Goal: Check status: Check status

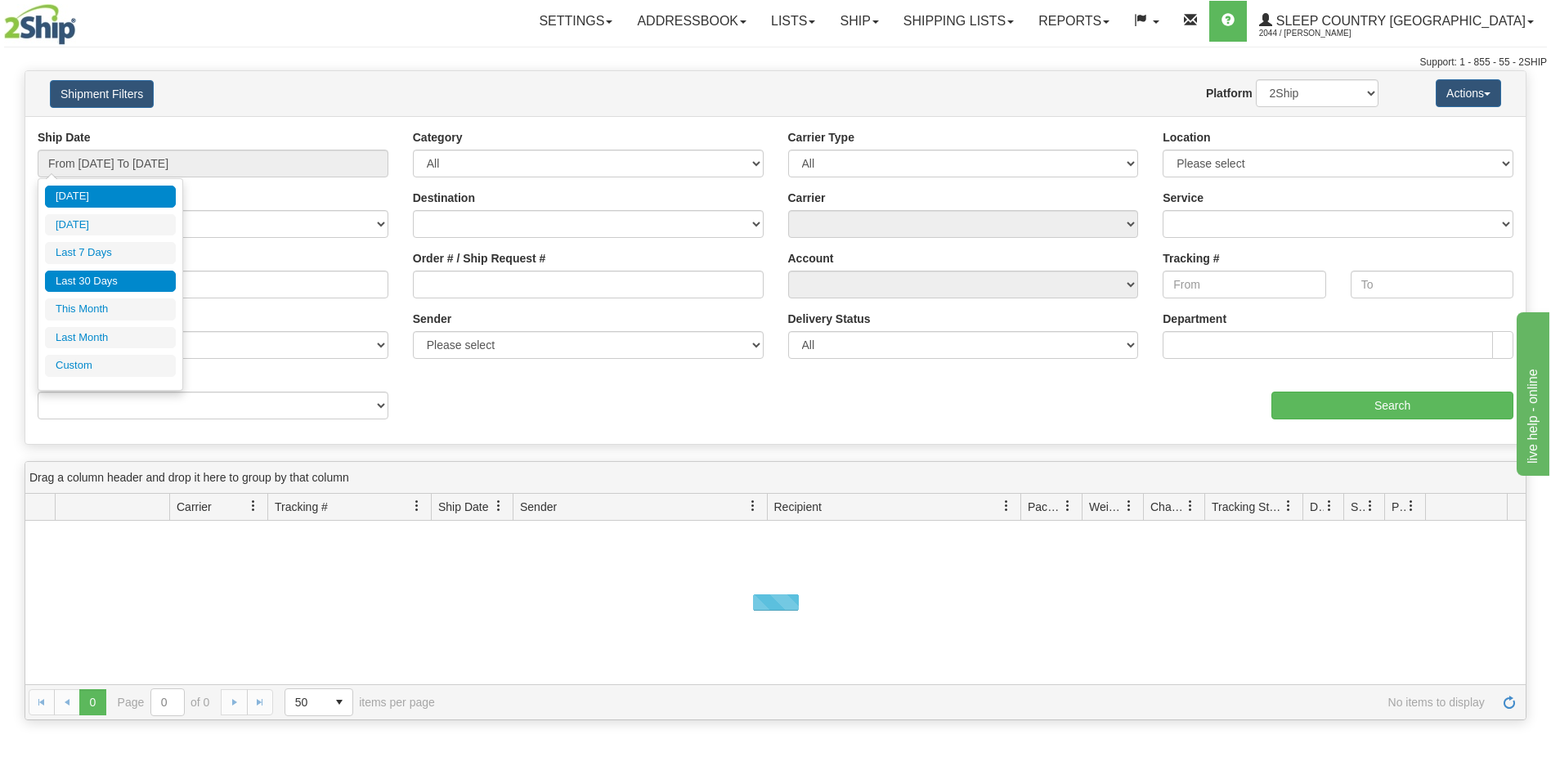
click at [90, 282] on li "Last 30 Days" at bounding box center [110, 281] width 130 height 22
type input "From [DATE] To [DATE]"
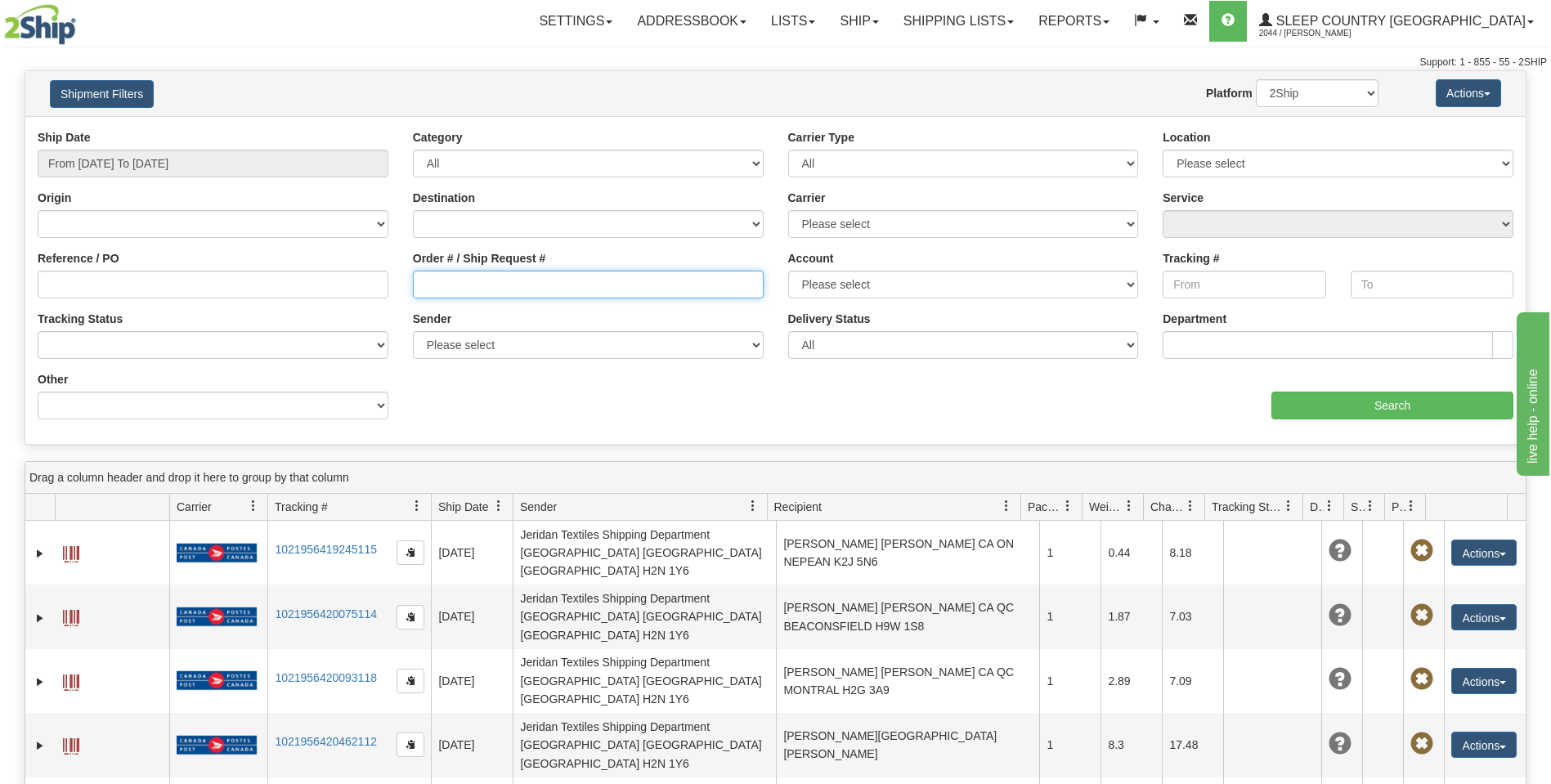
click at [429, 281] on input "Order # / Ship Request #" at bounding box center [588, 284] width 350 height 28
paste input "9000H951913"
type input "9000H951913"
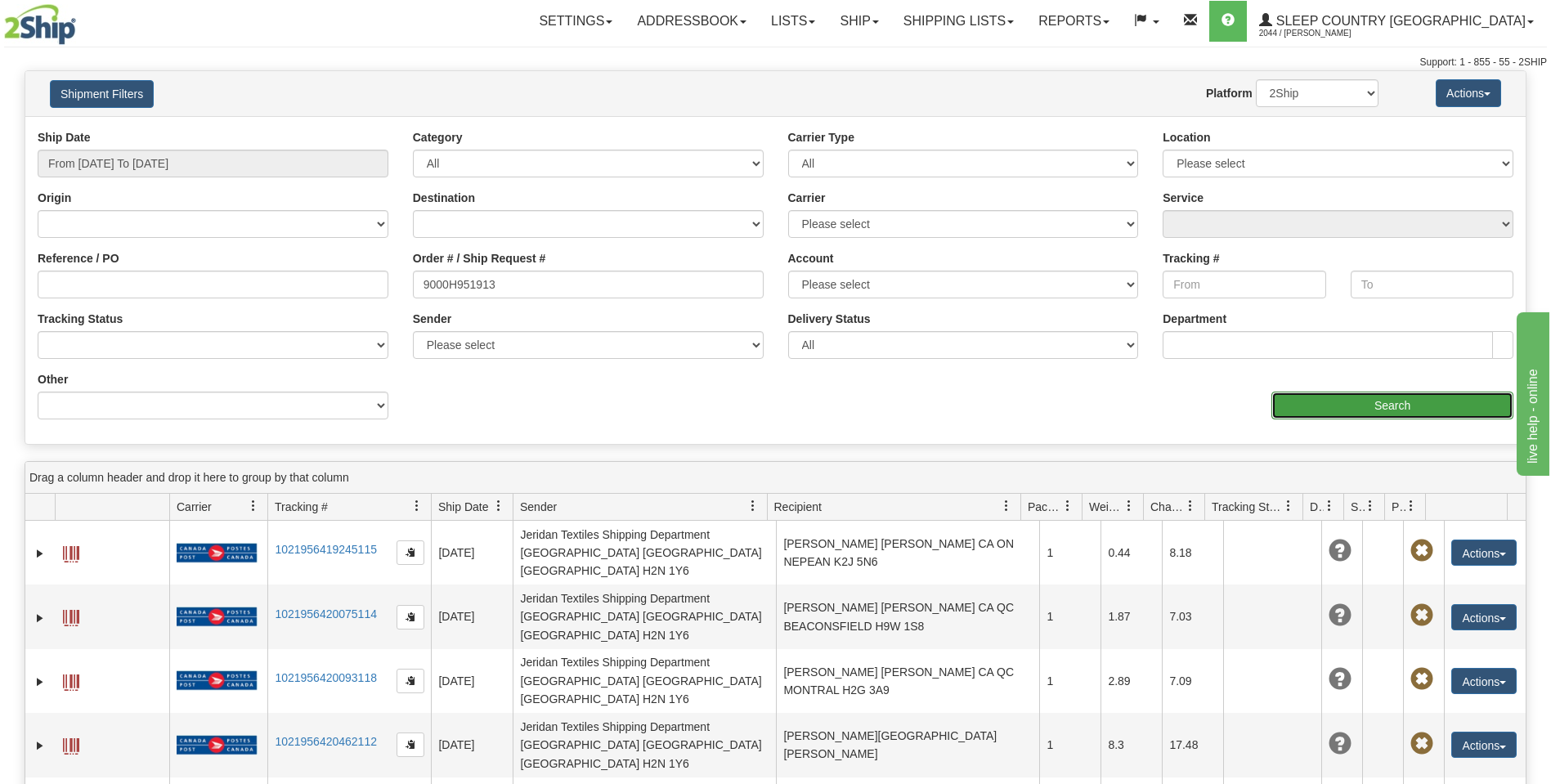
click at [1420, 407] on input "Search" at bounding box center [1392, 405] width 242 height 28
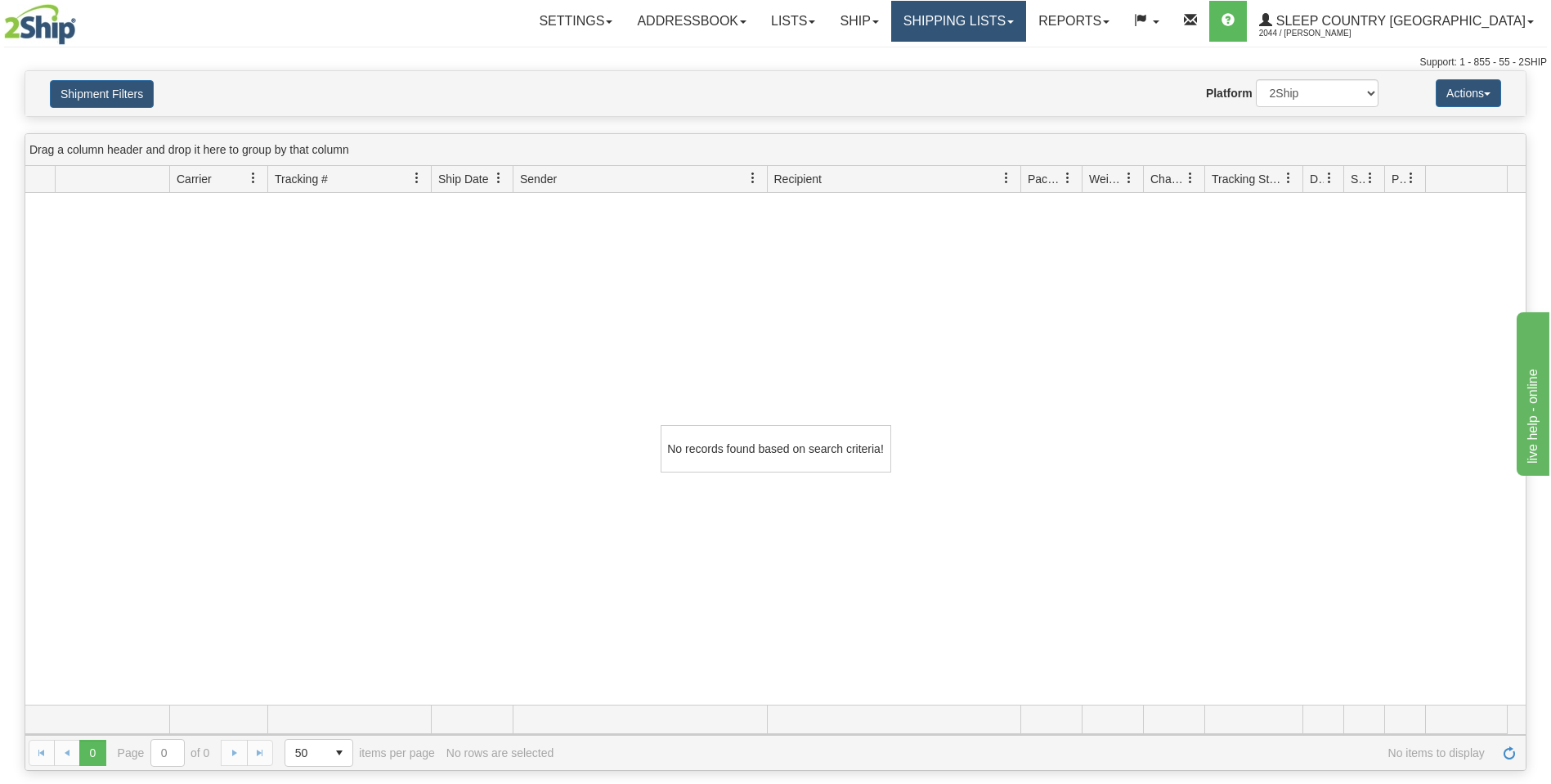
click at [1026, 18] on link "Shipping lists" at bounding box center [958, 21] width 135 height 41
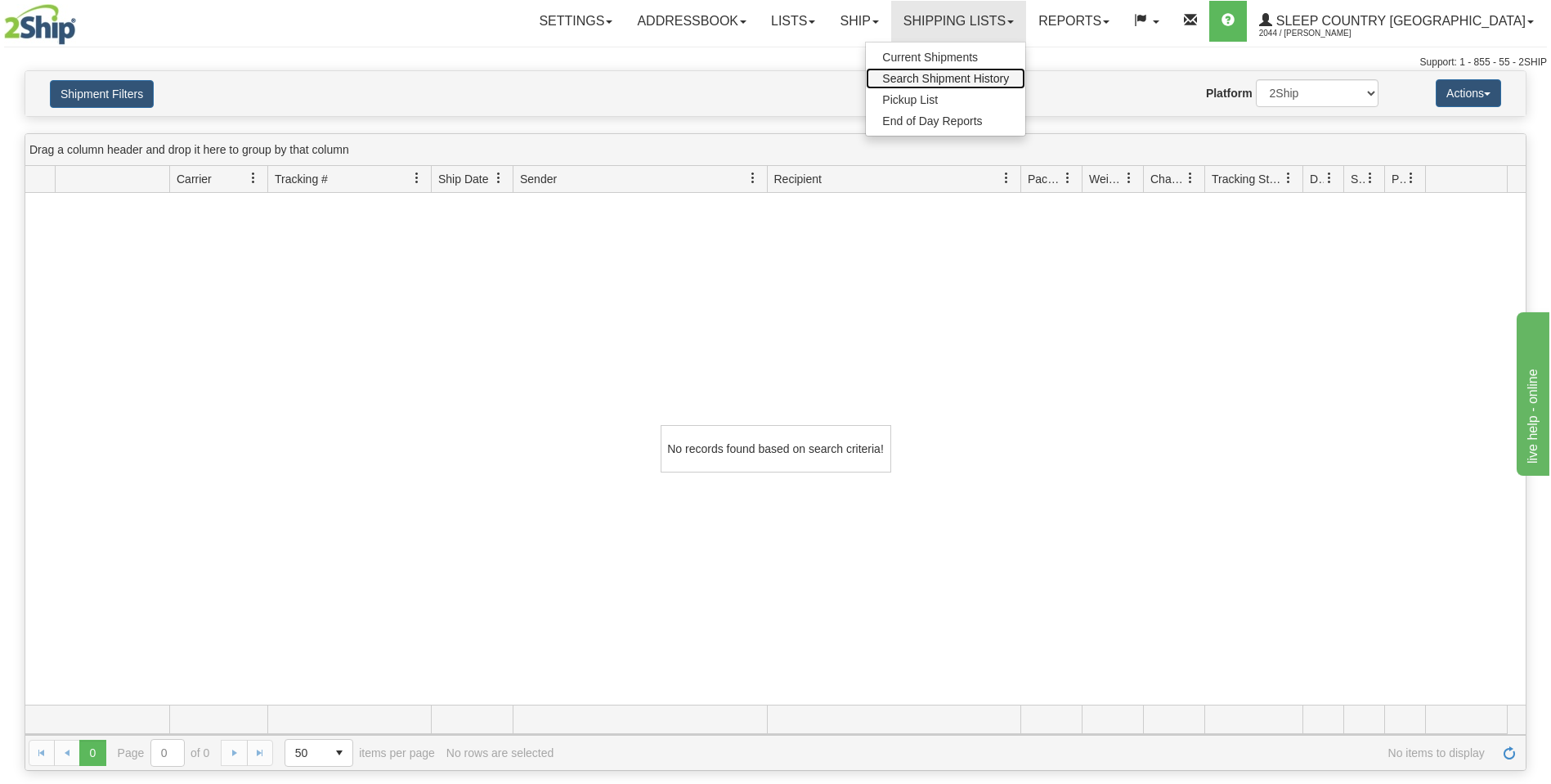
click at [1009, 76] on span "Search Shipment History" at bounding box center [946, 78] width 127 height 13
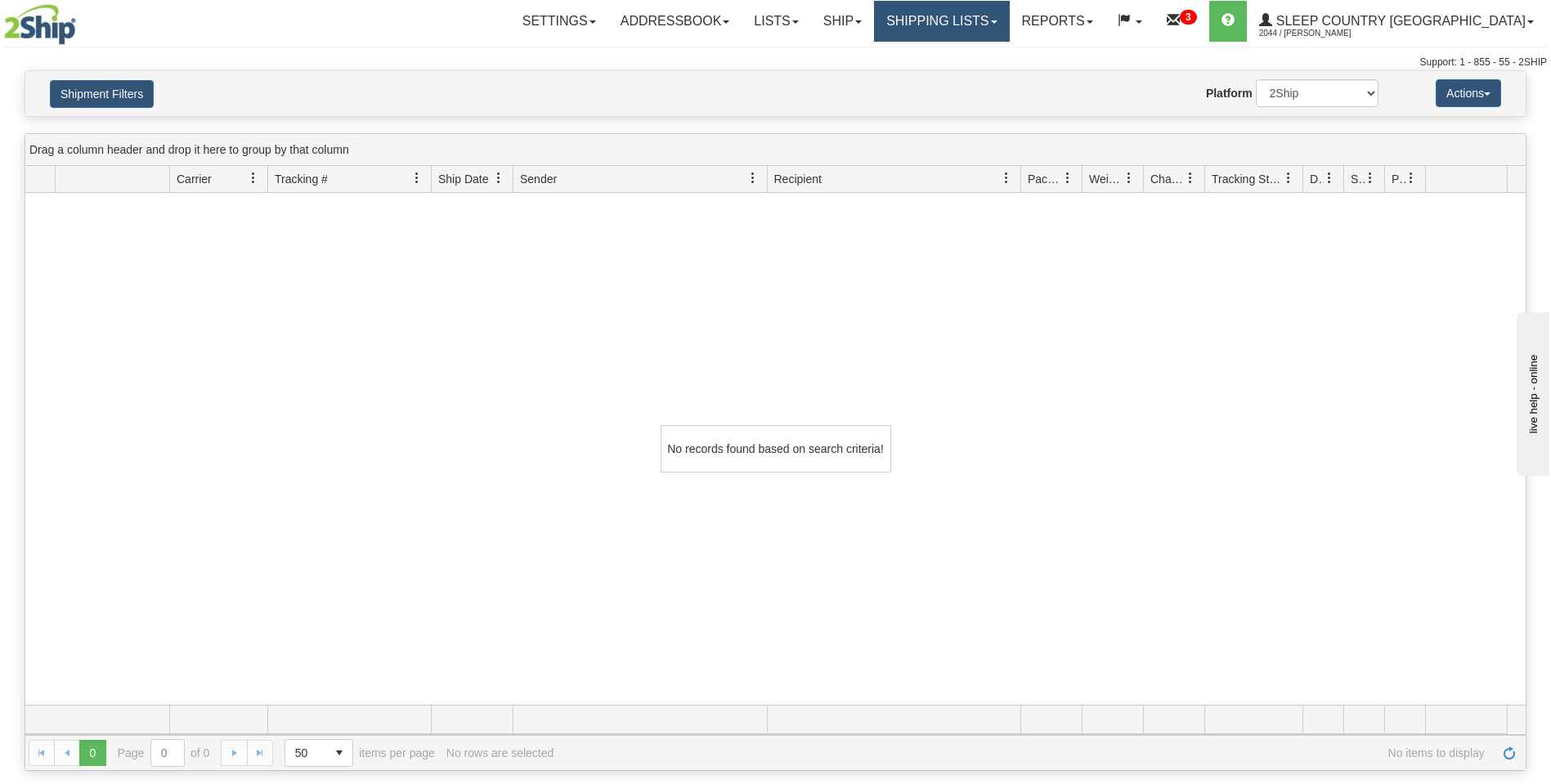
click at [1009, 22] on link "Shipping lists" at bounding box center [941, 21] width 135 height 41
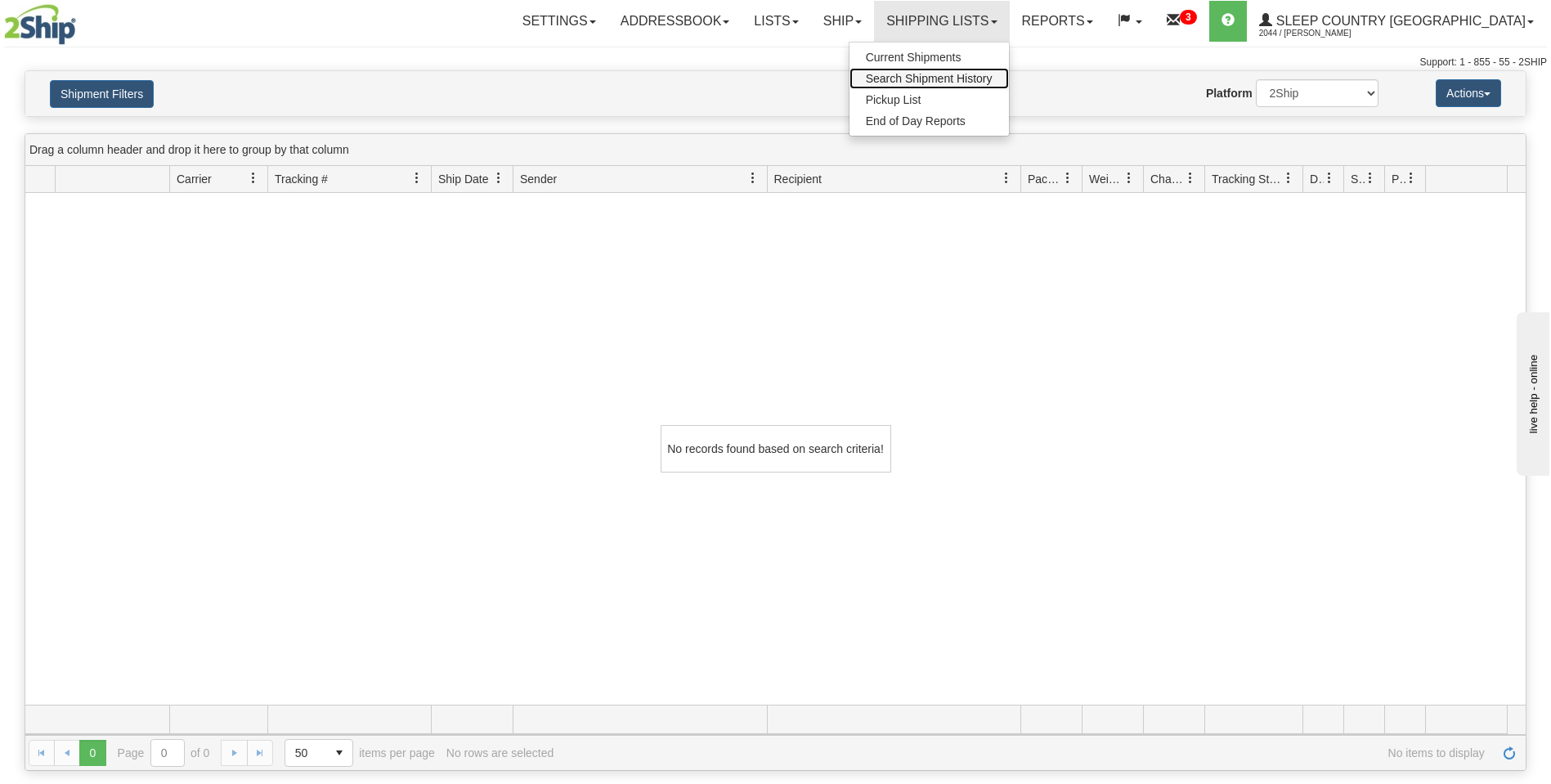
click at [993, 83] on span "Search Shipment History" at bounding box center [929, 78] width 127 height 13
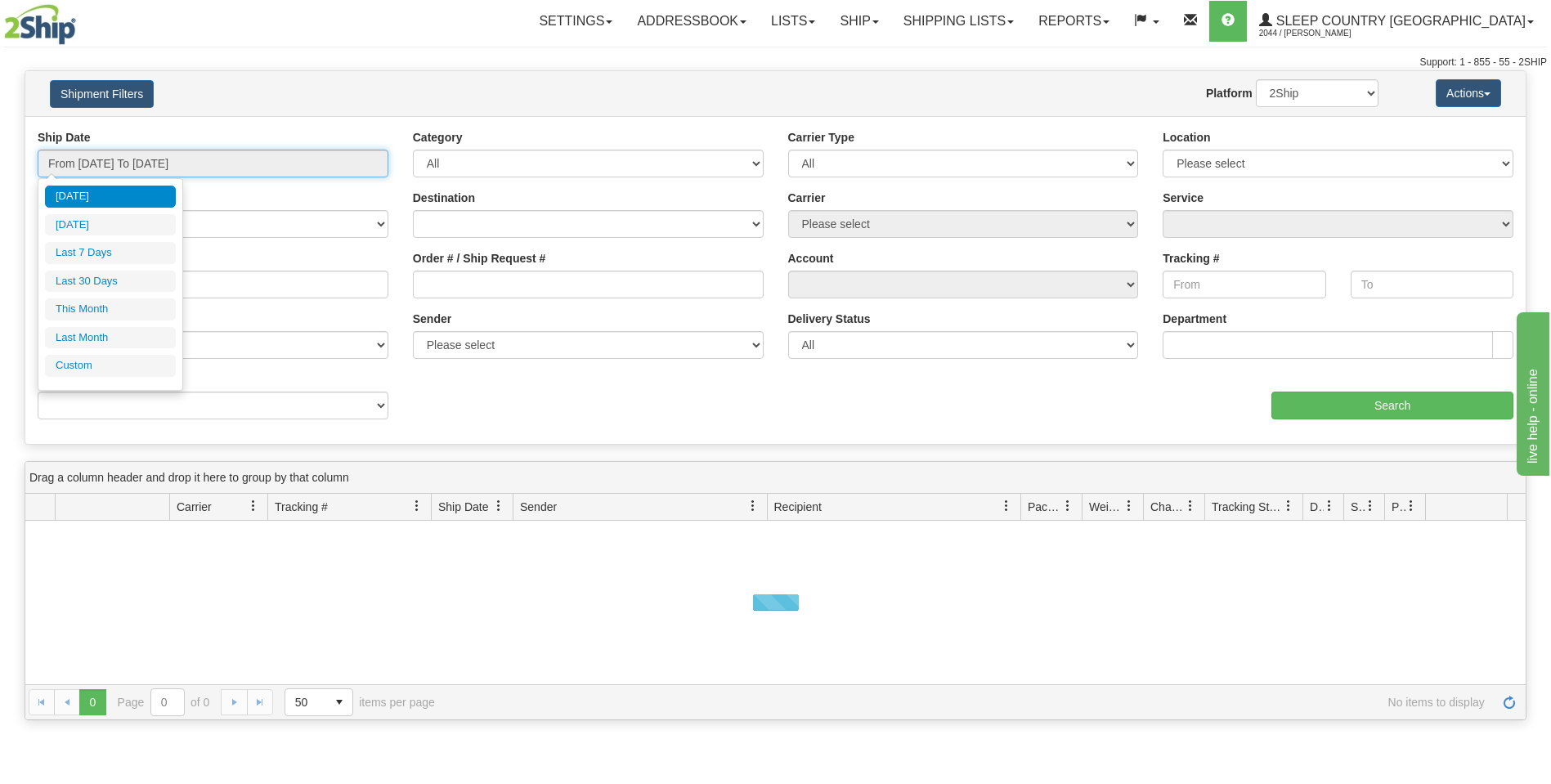
drag, startPoint x: 363, startPoint y: 163, endPoint x: 200, endPoint y: 175, distance: 163.4
click at [358, 164] on input "From [DATE] To [DATE]" at bounding box center [212, 163] width 350 height 28
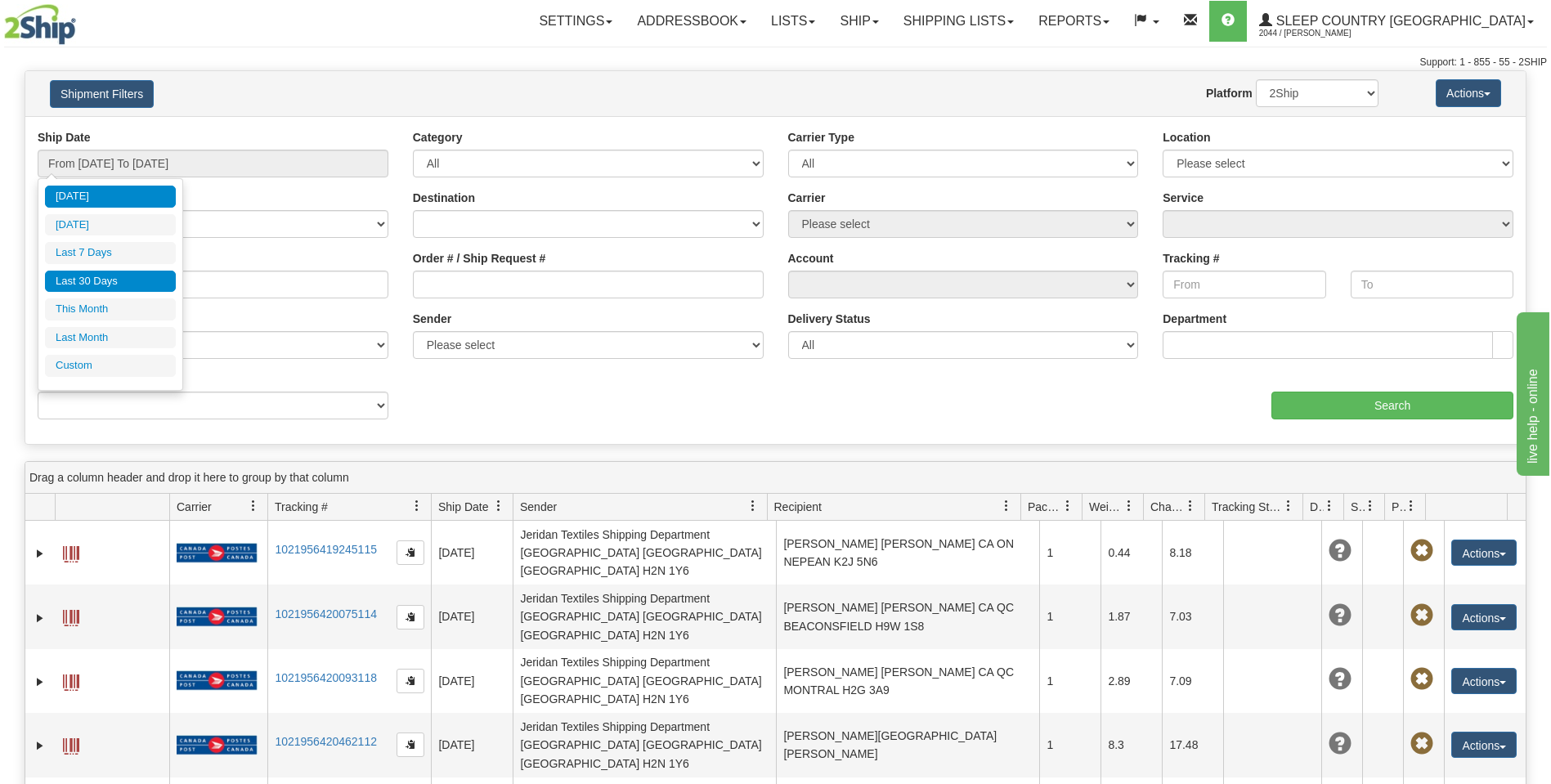
drag, startPoint x: 123, startPoint y: 278, endPoint x: 201, endPoint y: 251, distance: 82.5
click at [123, 279] on li "Last 30 Days" at bounding box center [110, 281] width 130 height 22
type input "From [DATE] To [DATE]"
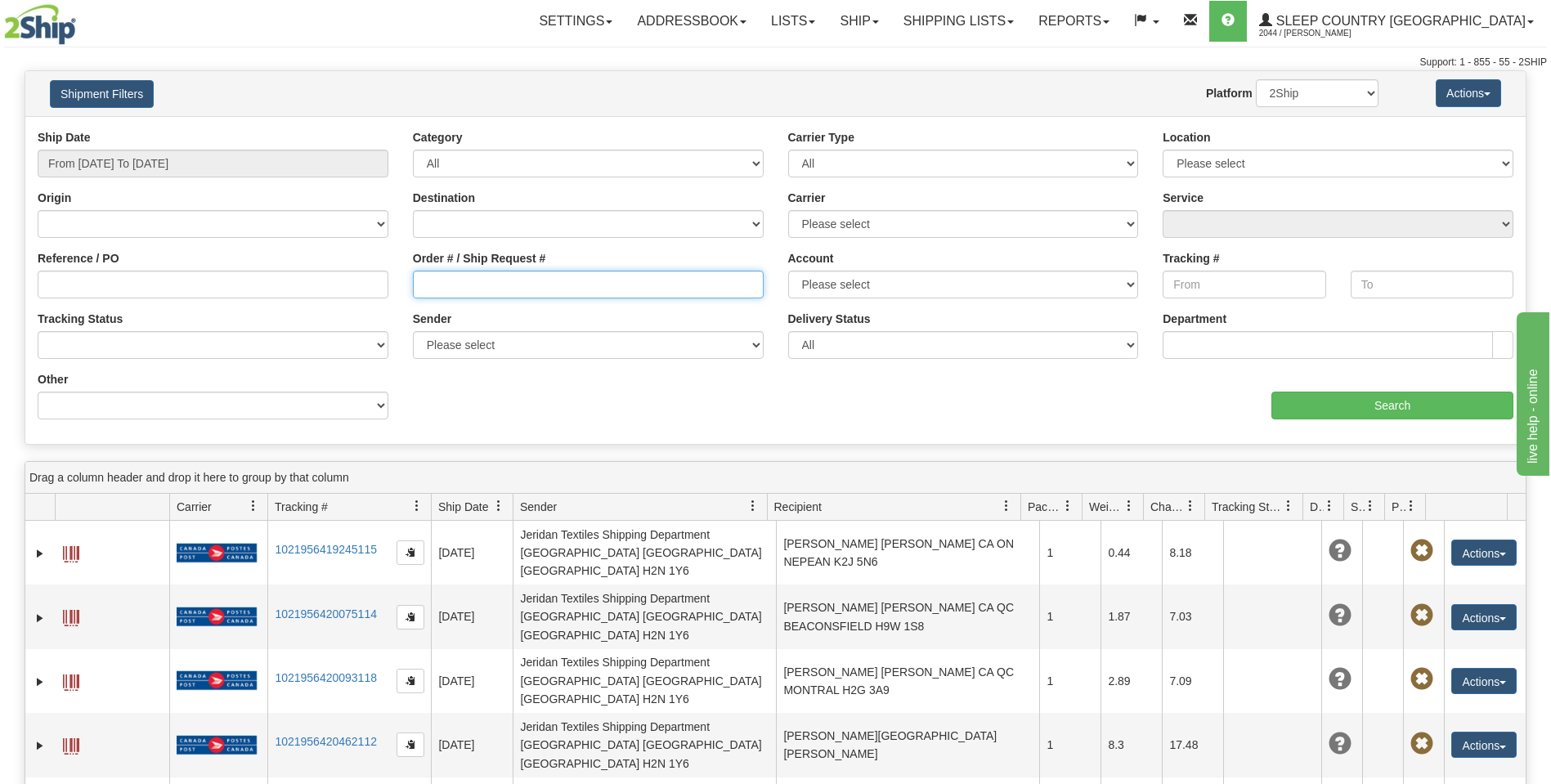
click at [414, 274] on input "Order # / Ship Request #" at bounding box center [588, 284] width 350 height 28
paste input "9002I045525"
type input "9002I045525"
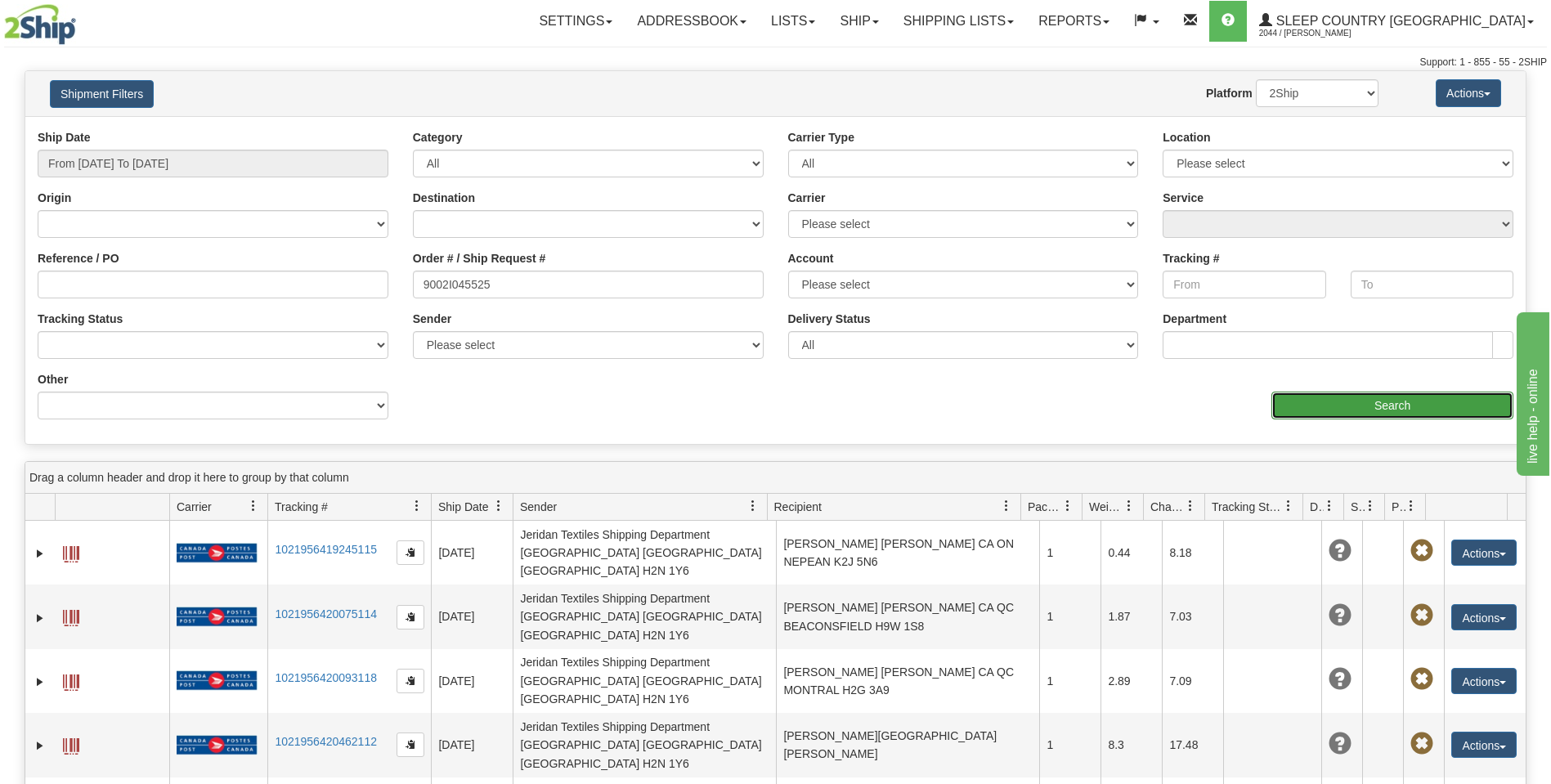
click at [1394, 408] on input "Search" at bounding box center [1392, 405] width 242 height 28
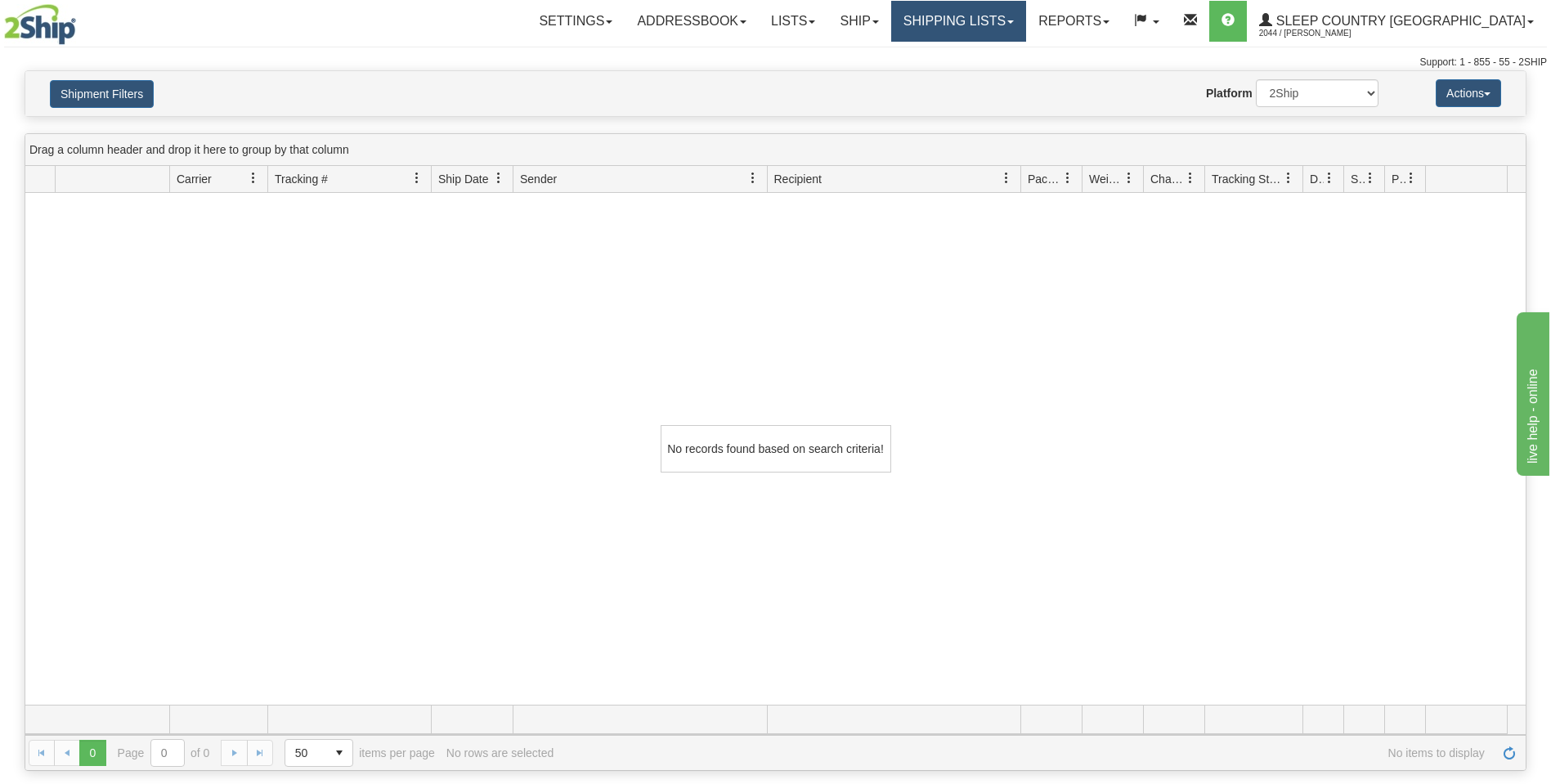
click at [1026, 19] on link "Shipping lists" at bounding box center [958, 21] width 135 height 41
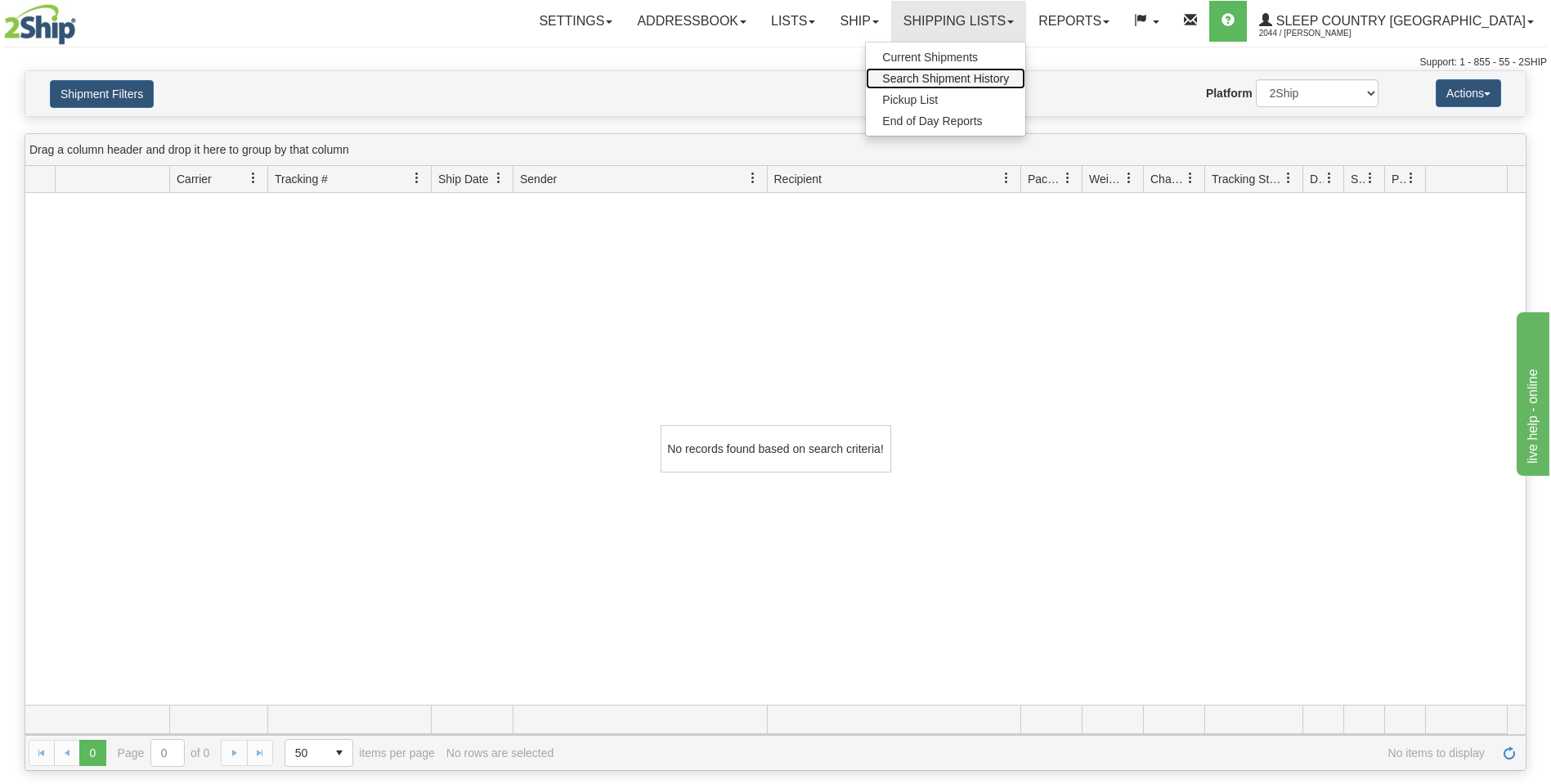
click at [986, 83] on span "Search Shipment History" at bounding box center [946, 78] width 127 height 13
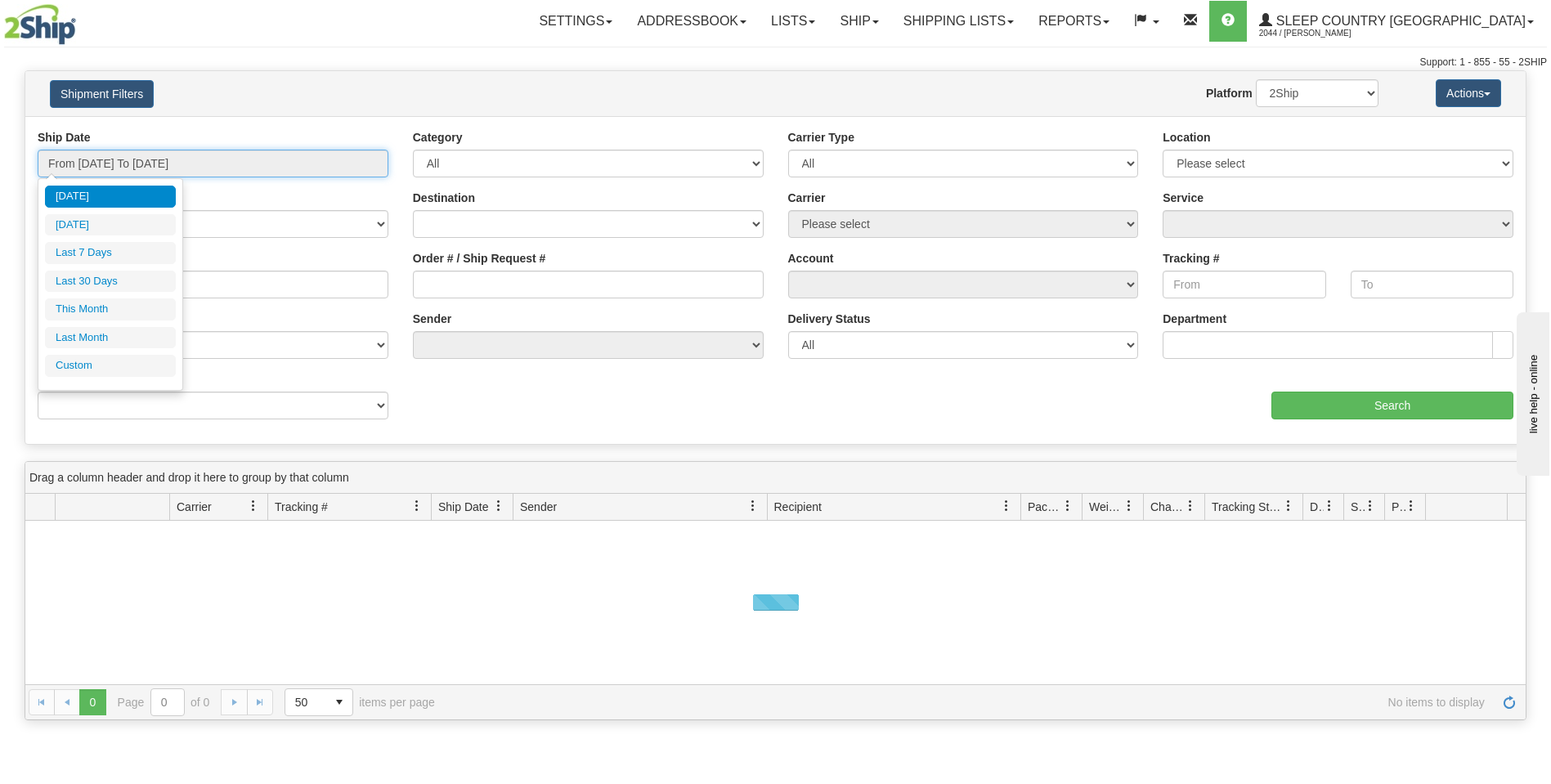
click at [387, 167] on input "From [DATE] To [DATE]" at bounding box center [212, 163] width 350 height 28
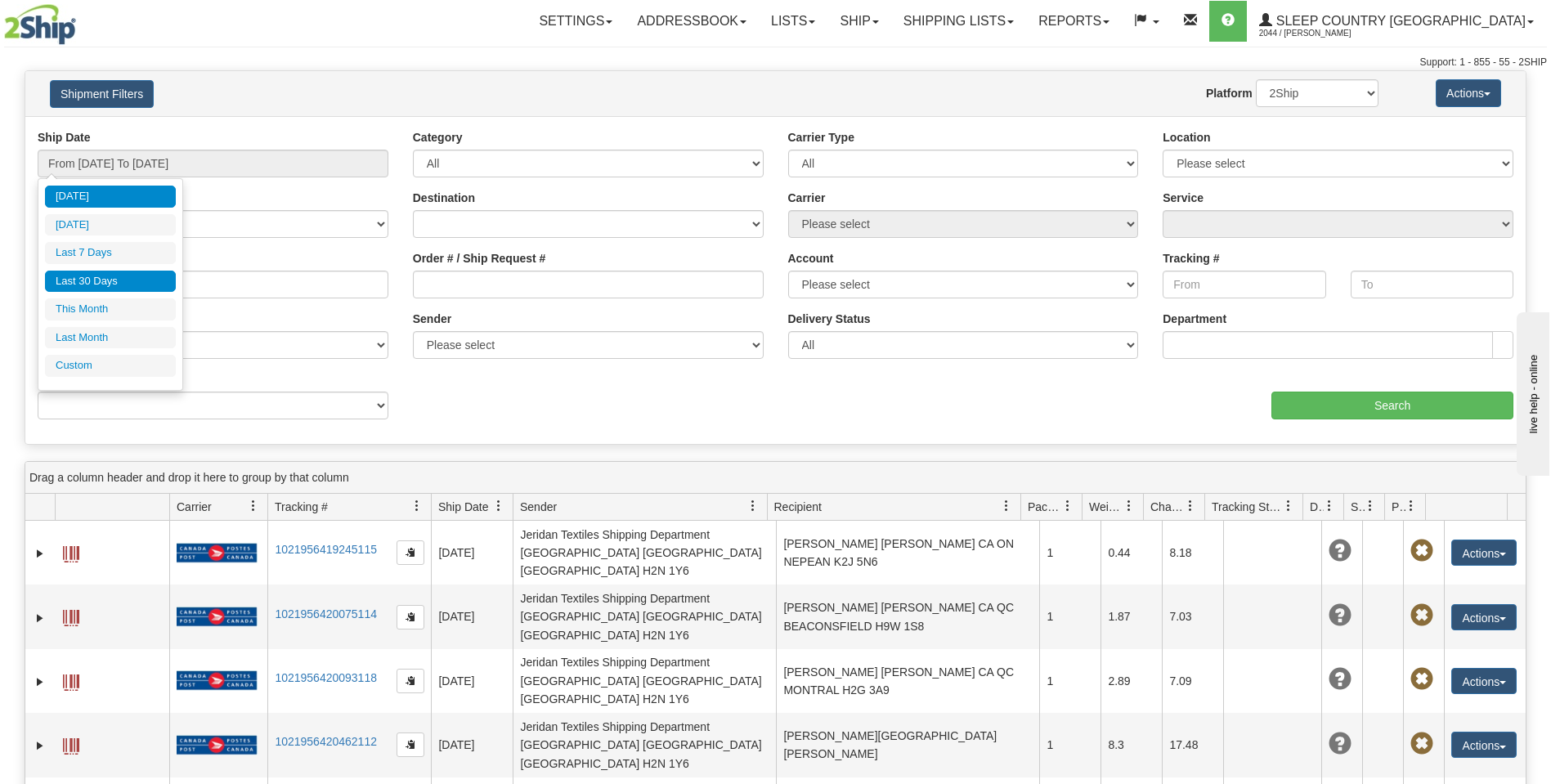
click at [71, 282] on li "Last 30 Days" at bounding box center [110, 281] width 130 height 22
type input "From [DATE] To [DATE]"
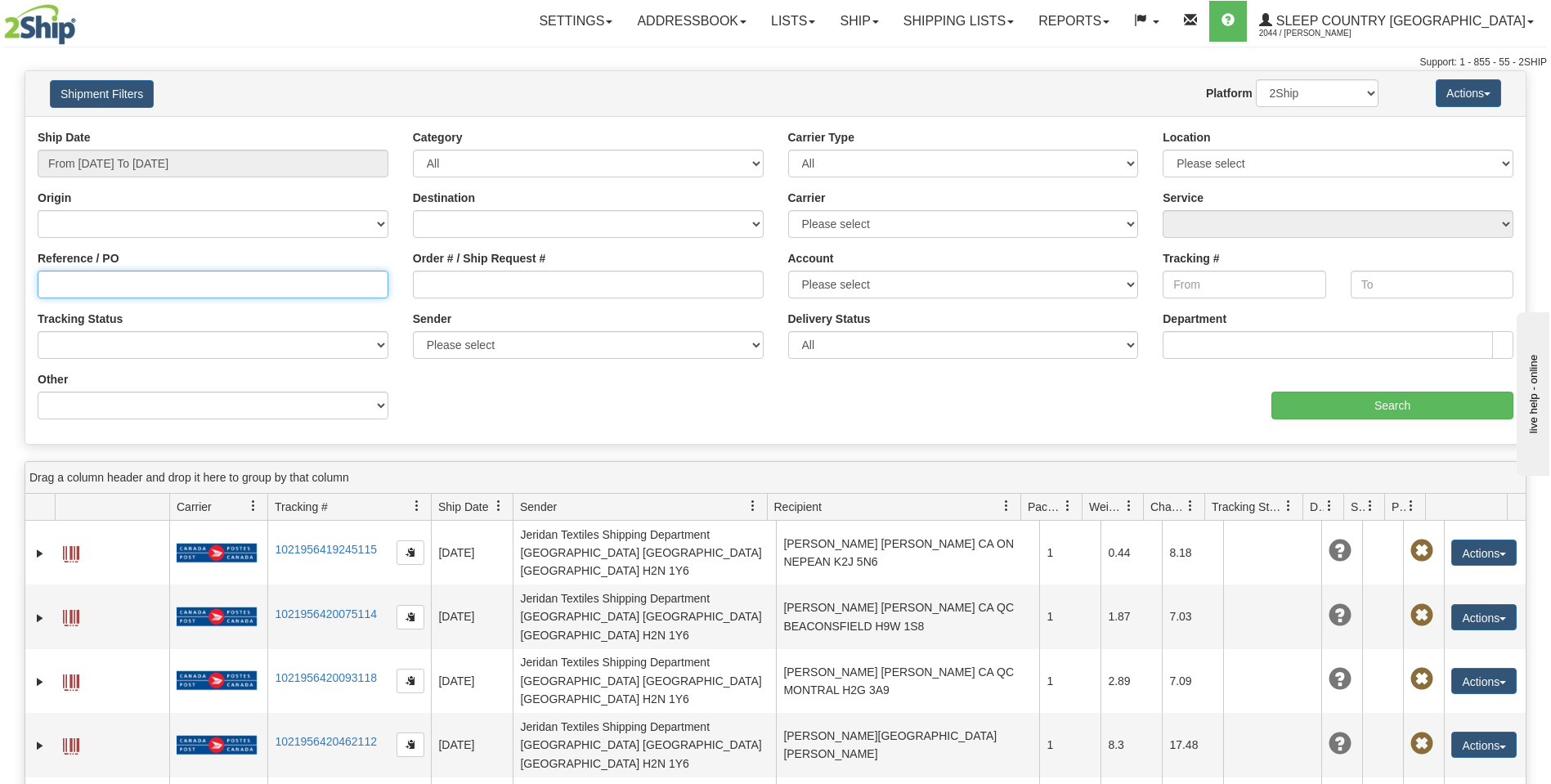
click at [43, 280] on input "Reference / PO" at bounding box center [212, 284] width 350 height 28
drag, startPoint x: 41, startPoint y: 281, endPoint x: 111, endPoint y: 290, distance: 70.6
click at [43, 276] on input "Reference / PO" at bounding box center [212, 284] width 350 height 28
paste input "9002I045525"
type input "9002I045525"
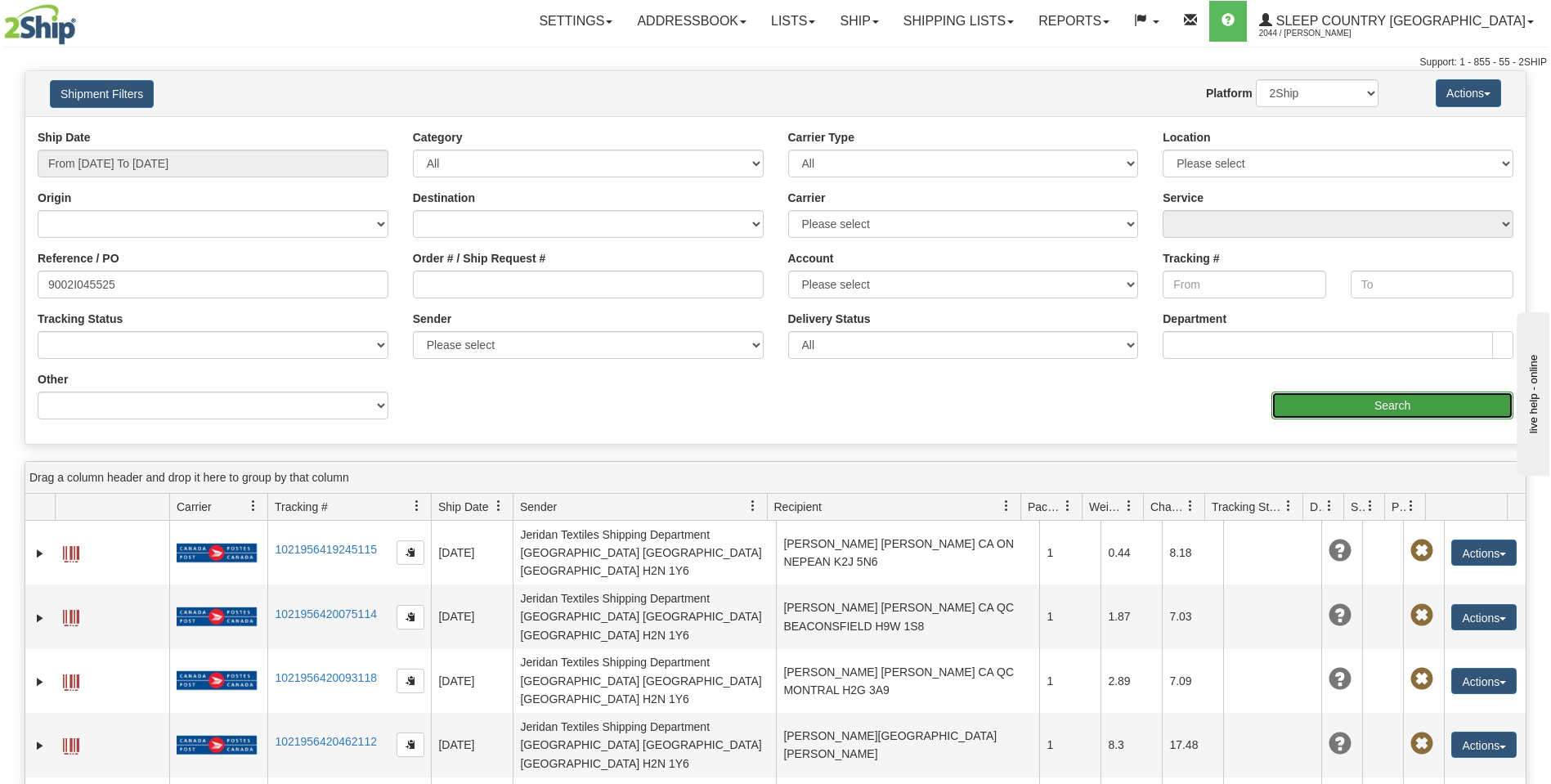
click at [1342, 396] on input "Search" at bounding box center [1392, 405] width 242 height 28
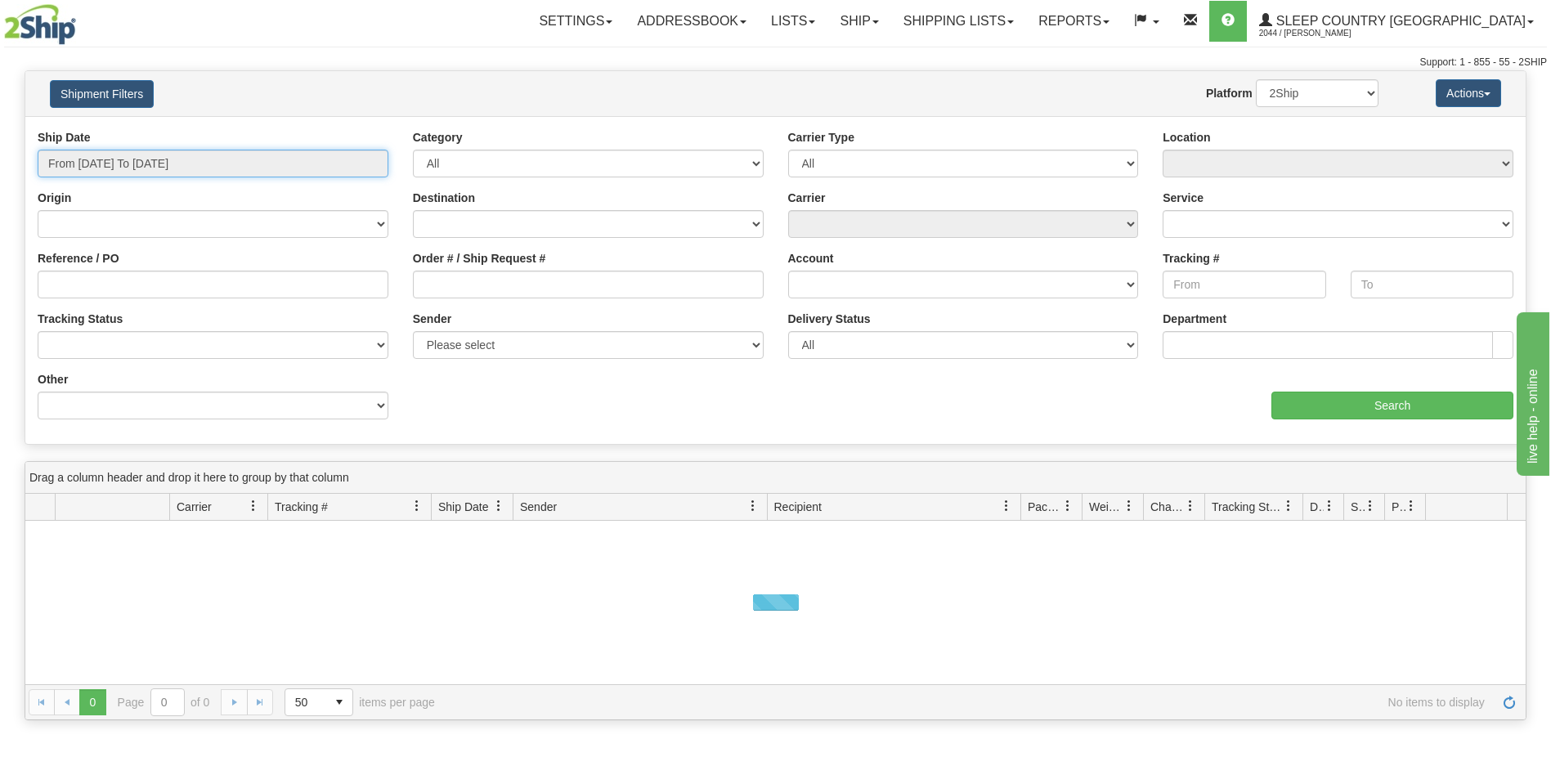
click at [379, 168] on input "From [DATE] To [DATE]" at bounding box center [212, 163] width 350 height 28
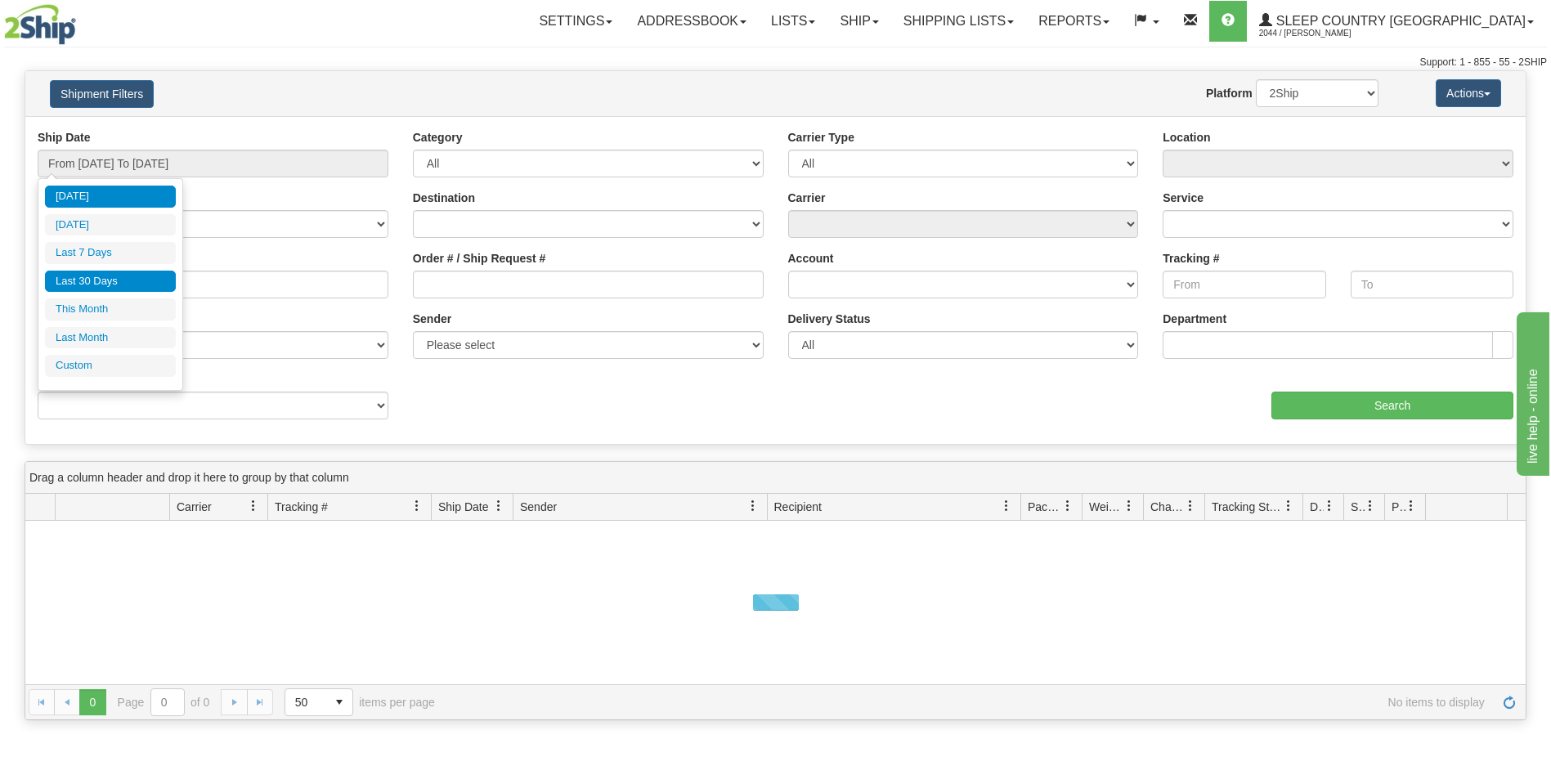
click at [76, 270] on li "Last 30 Days" at bounding box center [110, 281] width 130 height 22
type input "From [DATE] To [DATE]"
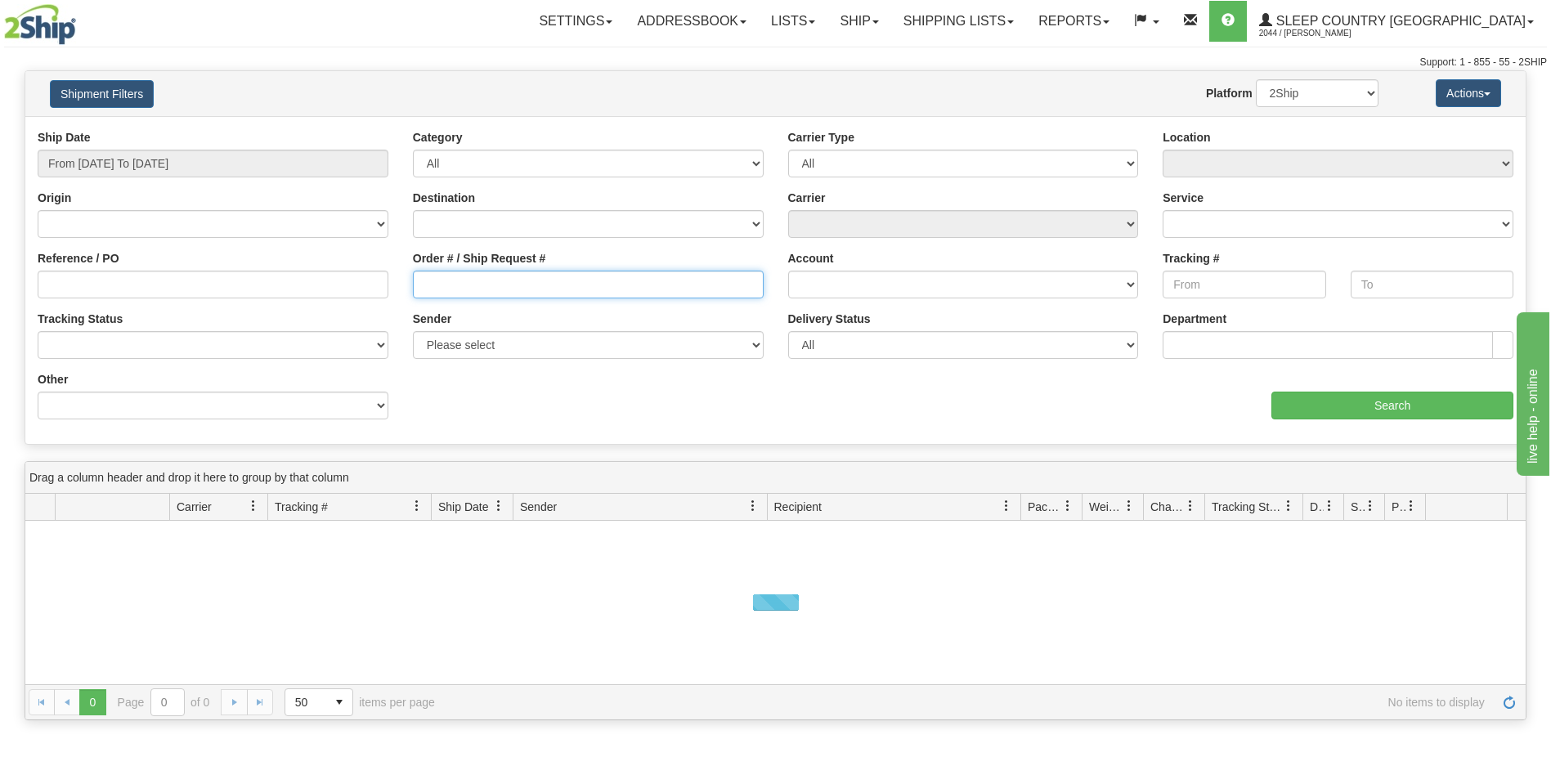
drag, startPoint x: 426, startPoint y: 274, endPoint x: 423, endPoint y: 327, distance: 53.1
click at [424, 278] on input "Order # / Ship Request #" at bounding box center [588, 284] width 350 height 28
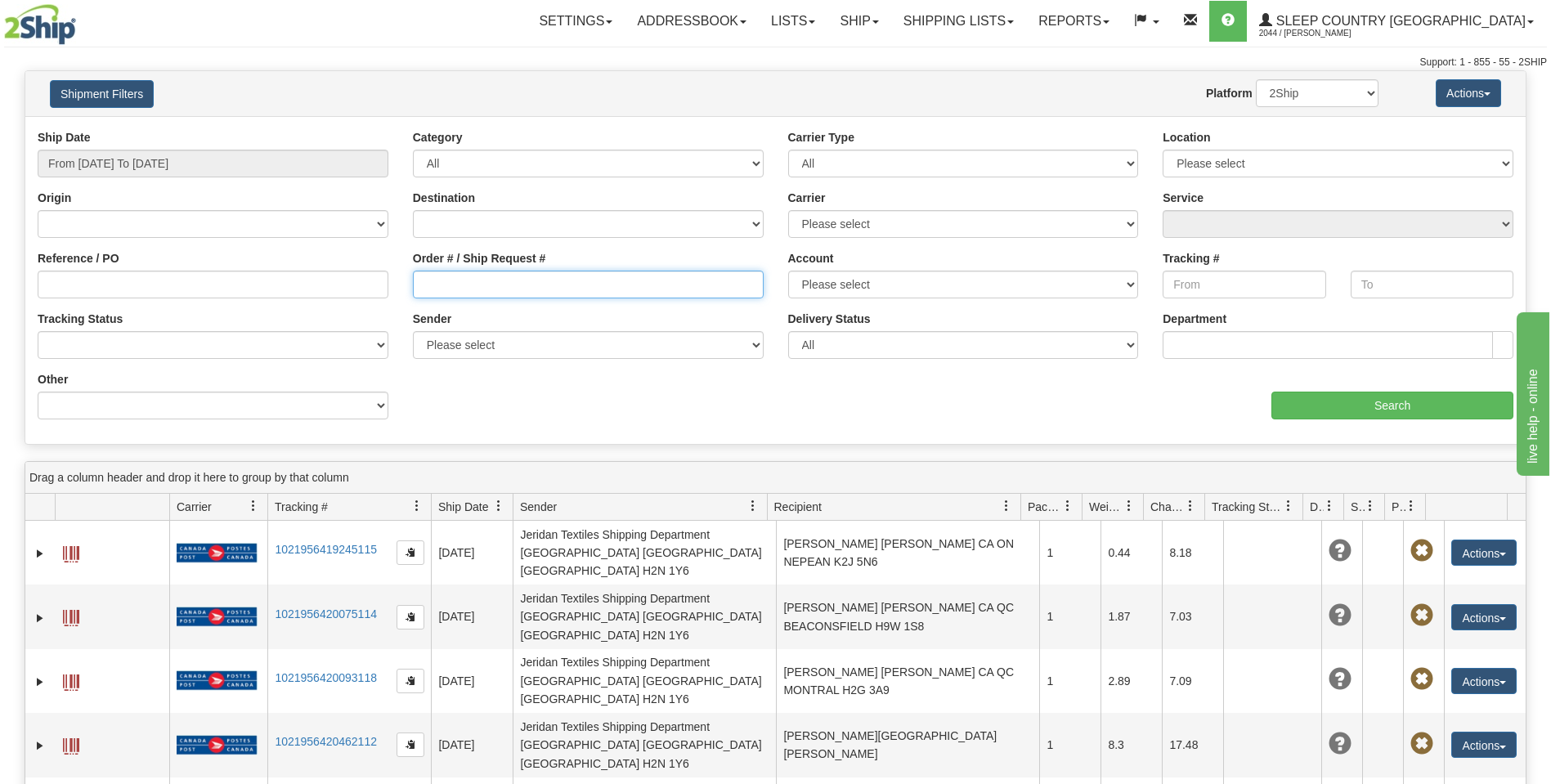
paste input "Hi [PERSON_NAME], I was not able to find this order in 2ship. Please email drop…"
type input "Hi [PERSON_NAME], I was not able to find this order in 2ship. Please email drop…"
click at [1365, 90] on select "2Ship Imported" at bounding box center [1317, 93] width 123 height 28
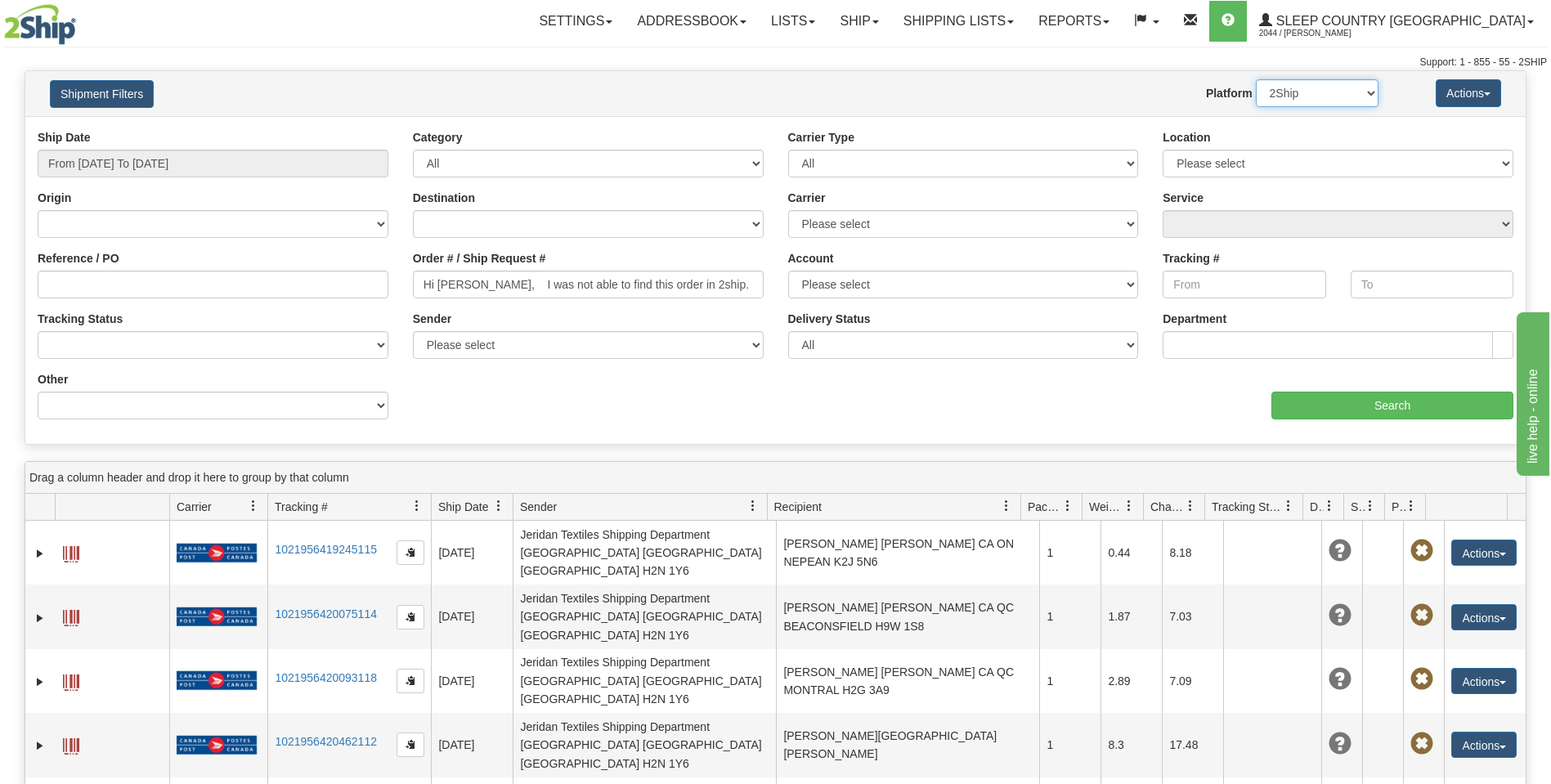
select select "1"
click at [1256, 79] on select "2Ship Imported" at bounding box center [1317, 93] width 123 height 28
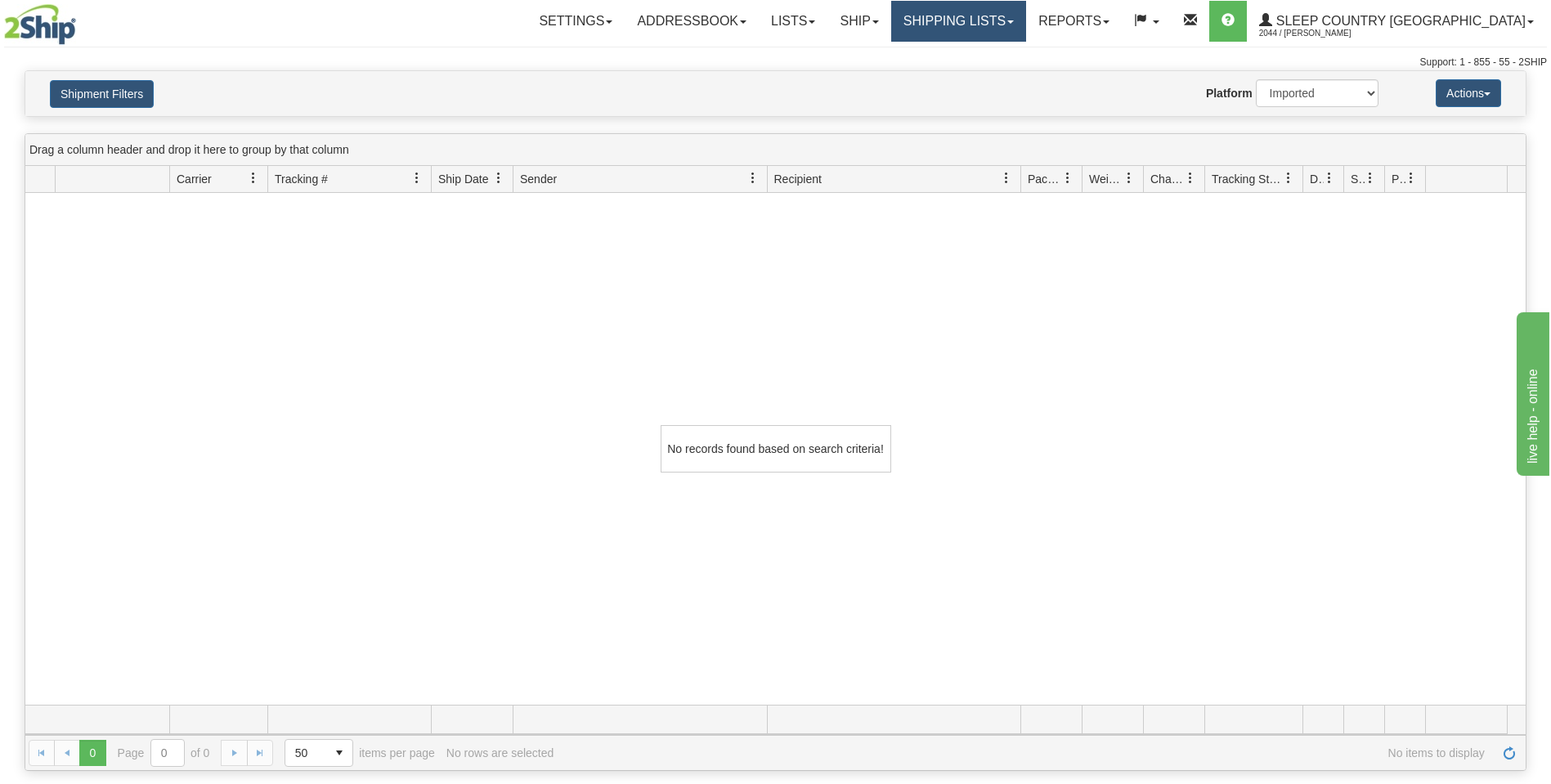
click at [1026, 19] on link "Shipping lists" at bounding box center [958, 21] width 135 height 41
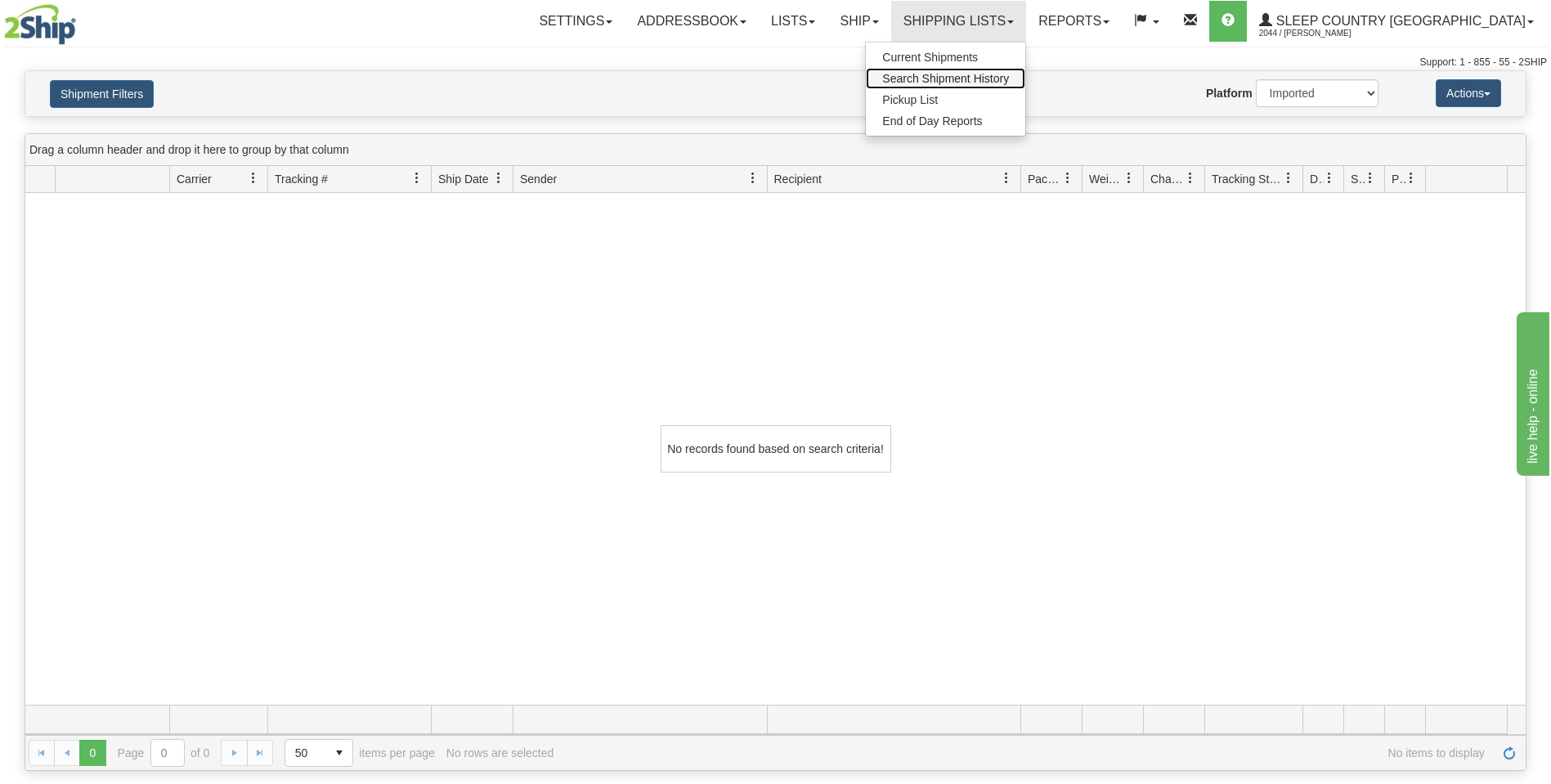
click at [1009, 80] on span "Search Shipment History" at bounding box center [946, 78] width 127 height 13
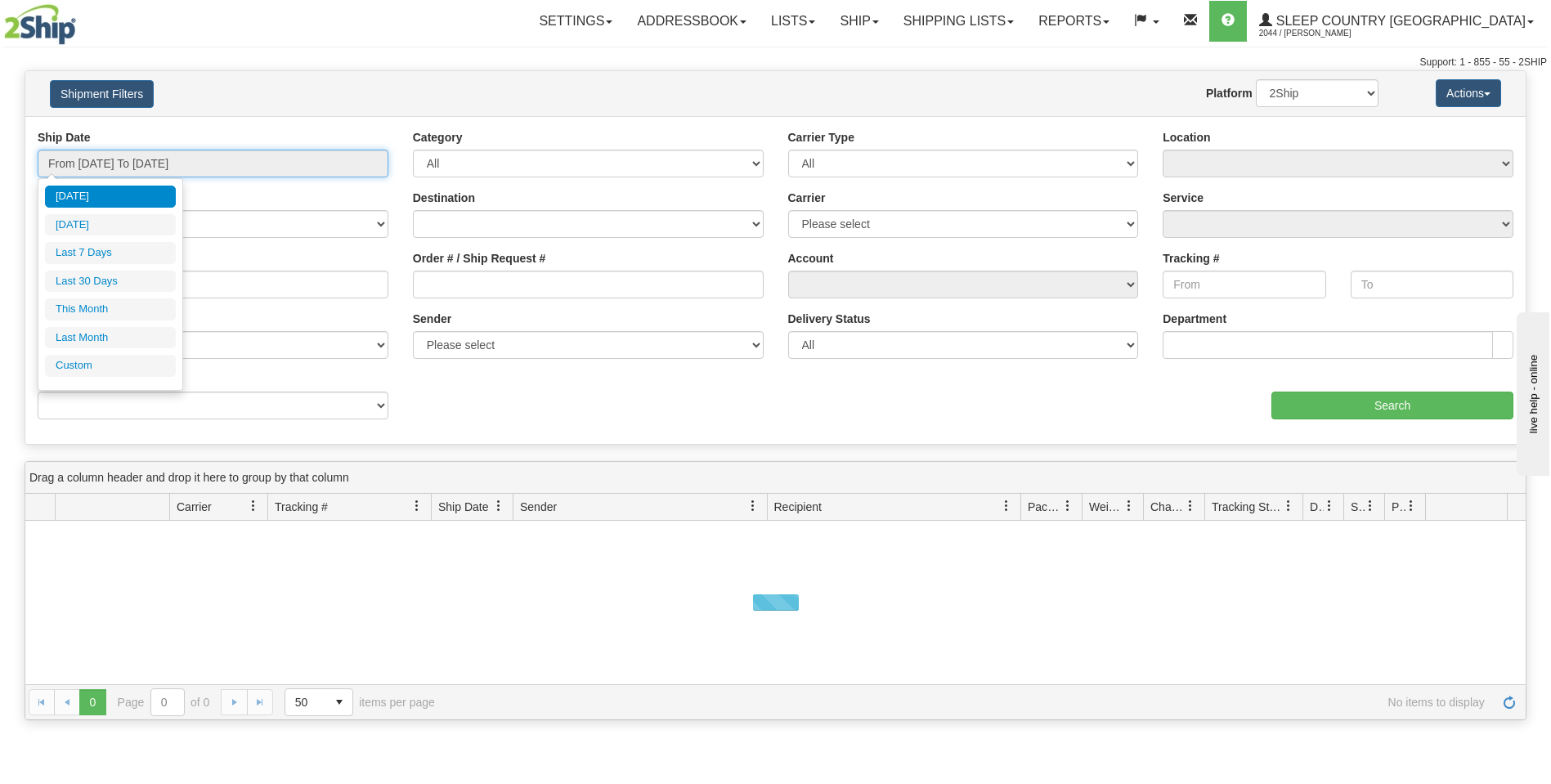
drag, startPoint x: 380, startPoint y: 174, endPoint x: 303, endPoint y: 172, distance: 77.0
click at [378, 174] on input "From [DATE] To [DATE]" at bounding box center [212, 163] width 350 height 28
click at [115, 288] on li "Last 30 Days" at bounding box center [110, 281] width 130 height 22
type input "From [DATE] To [DATE]"
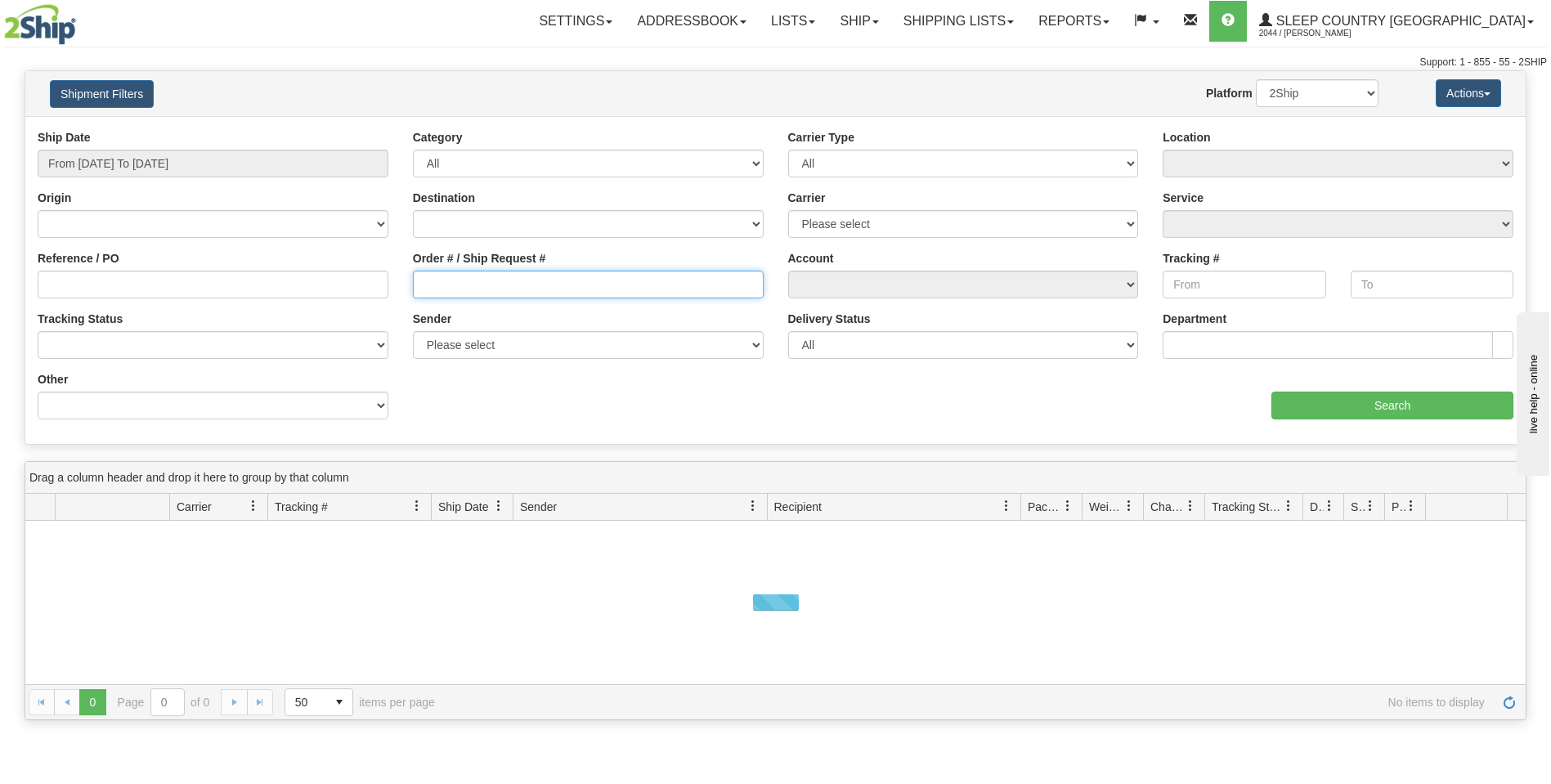
click at [416, 289] on input "Order # / Ship Request #" at bounding box center [588, 284] width 350 height 28
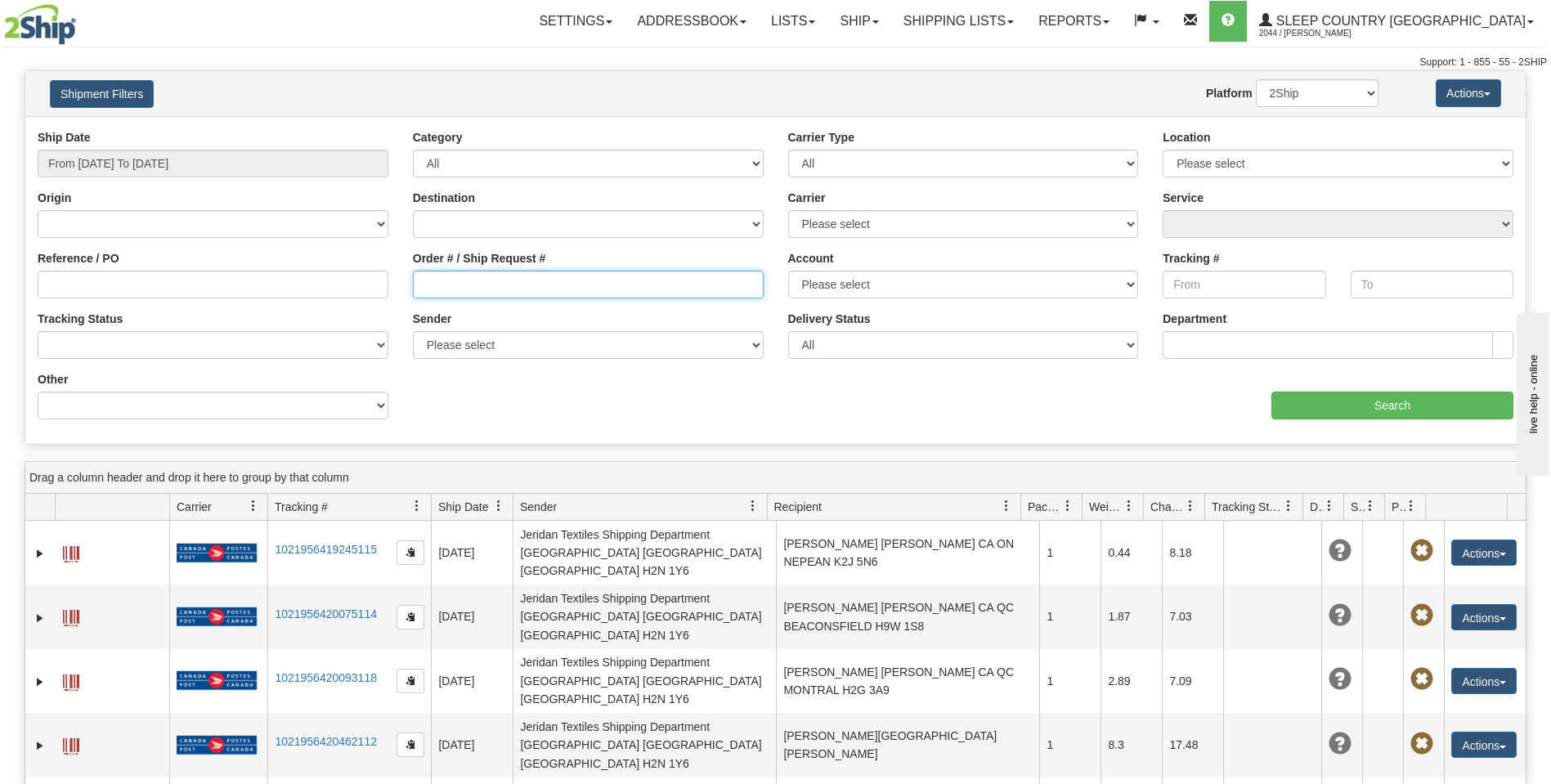
click at [414, 289] on input "Order # / Ship Request #" at bounding box center [588, 284] width 350 height 28
paste input "9002I045525"
type input "9002I045525"
click at [1364, 91] on select "2Ship Imported" at bounding box center [1317, 93] width 123 height 28
select select "1"
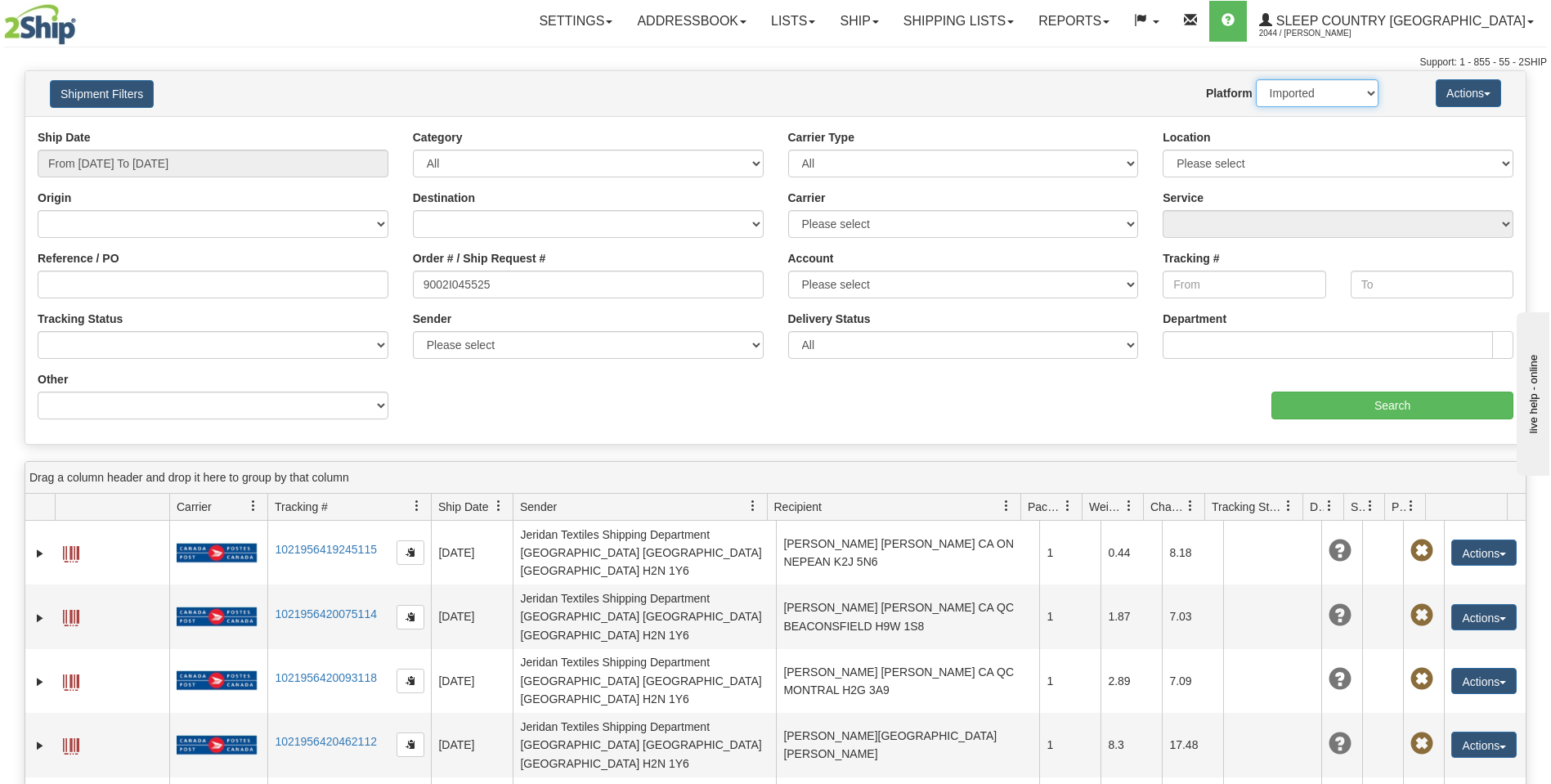
click at [1256, 79] on select "2Ship Imported" at bounding box center [1317, 93] width 123 height 28
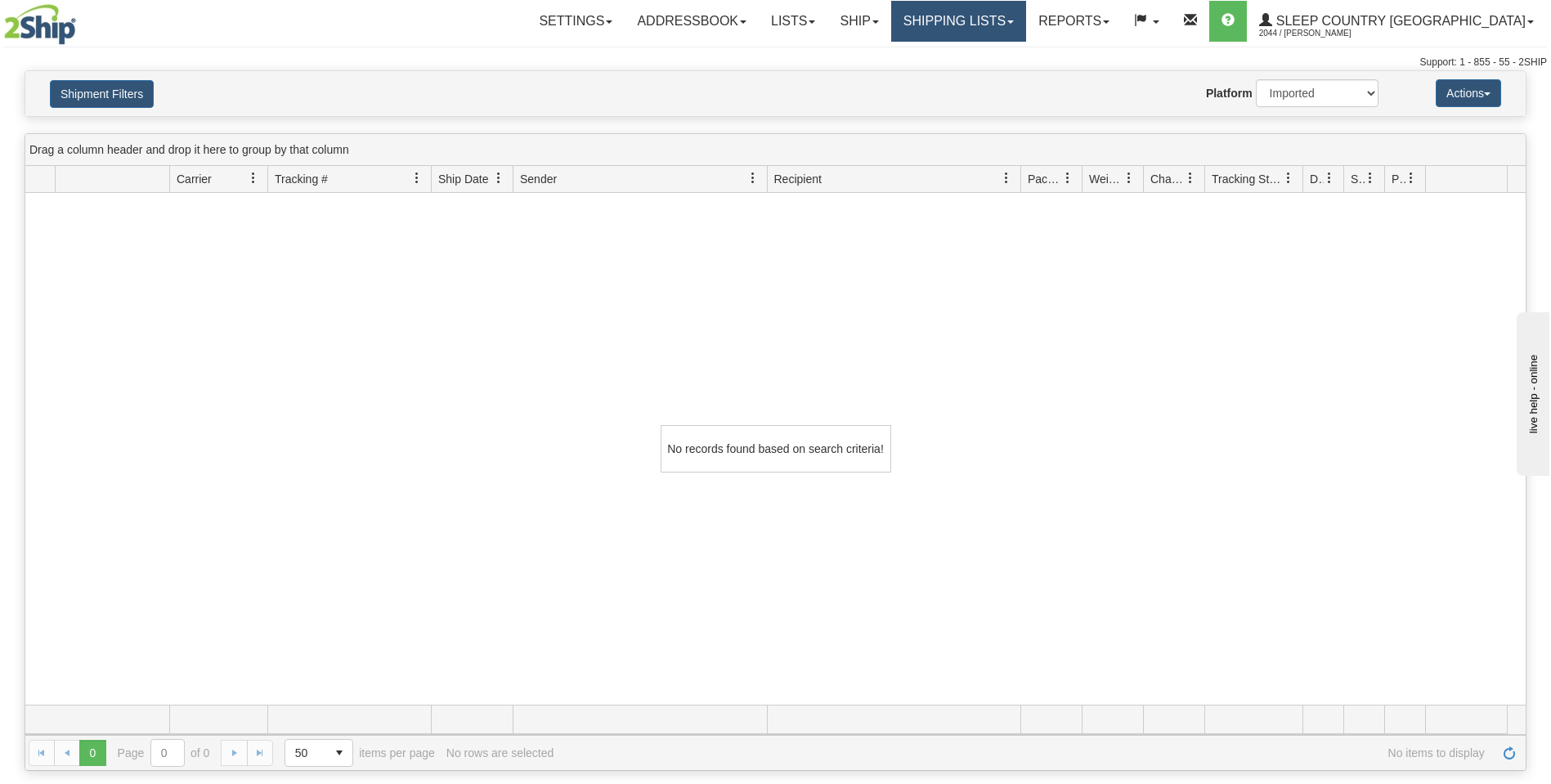
click at [1026, 16] on link "Shipping lists" at bounding box center [958, 21] width 135 height 41
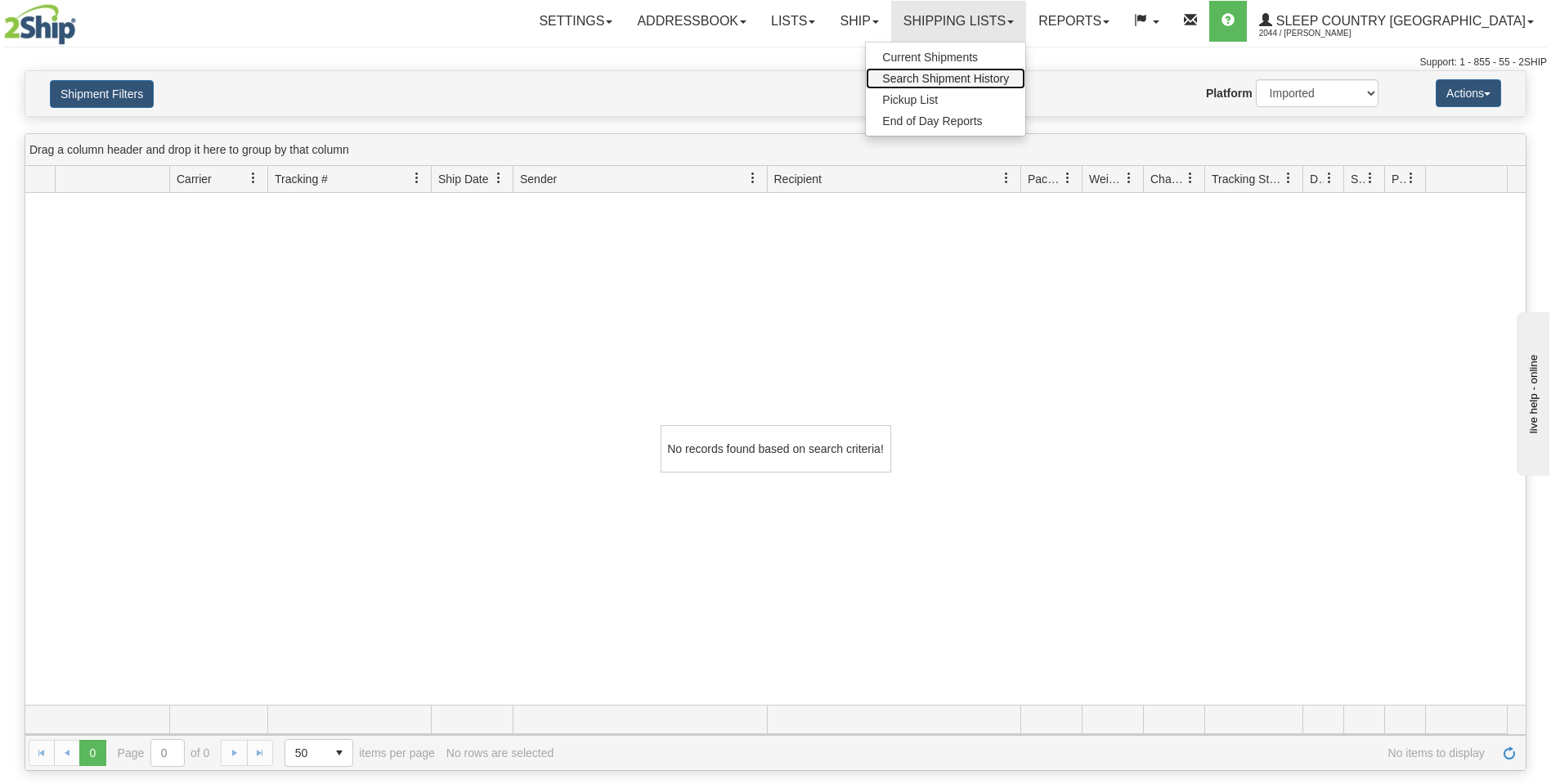
click at [1009, 72] on span "Search Shipment History" at bounding box center [946, 78] width 127 height 13
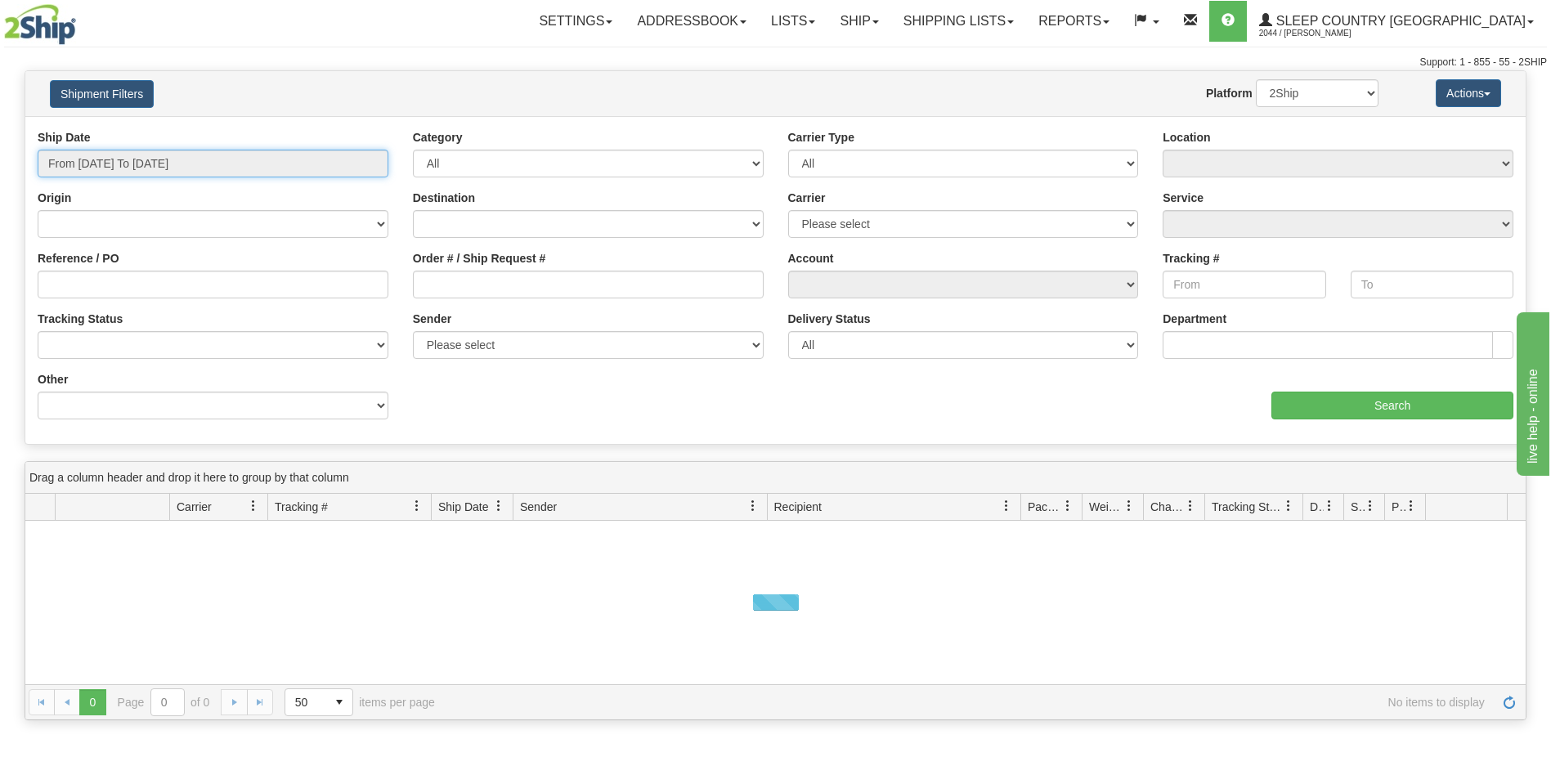
drag, startPoint x: 385, startPoint y: 172, endPoint x: 286, endPoint y: 178, distance: 99.2
click at [375, 176] on input "From [DATE] To [DATE]" at bounding box center [212, 163] width 350 height 28
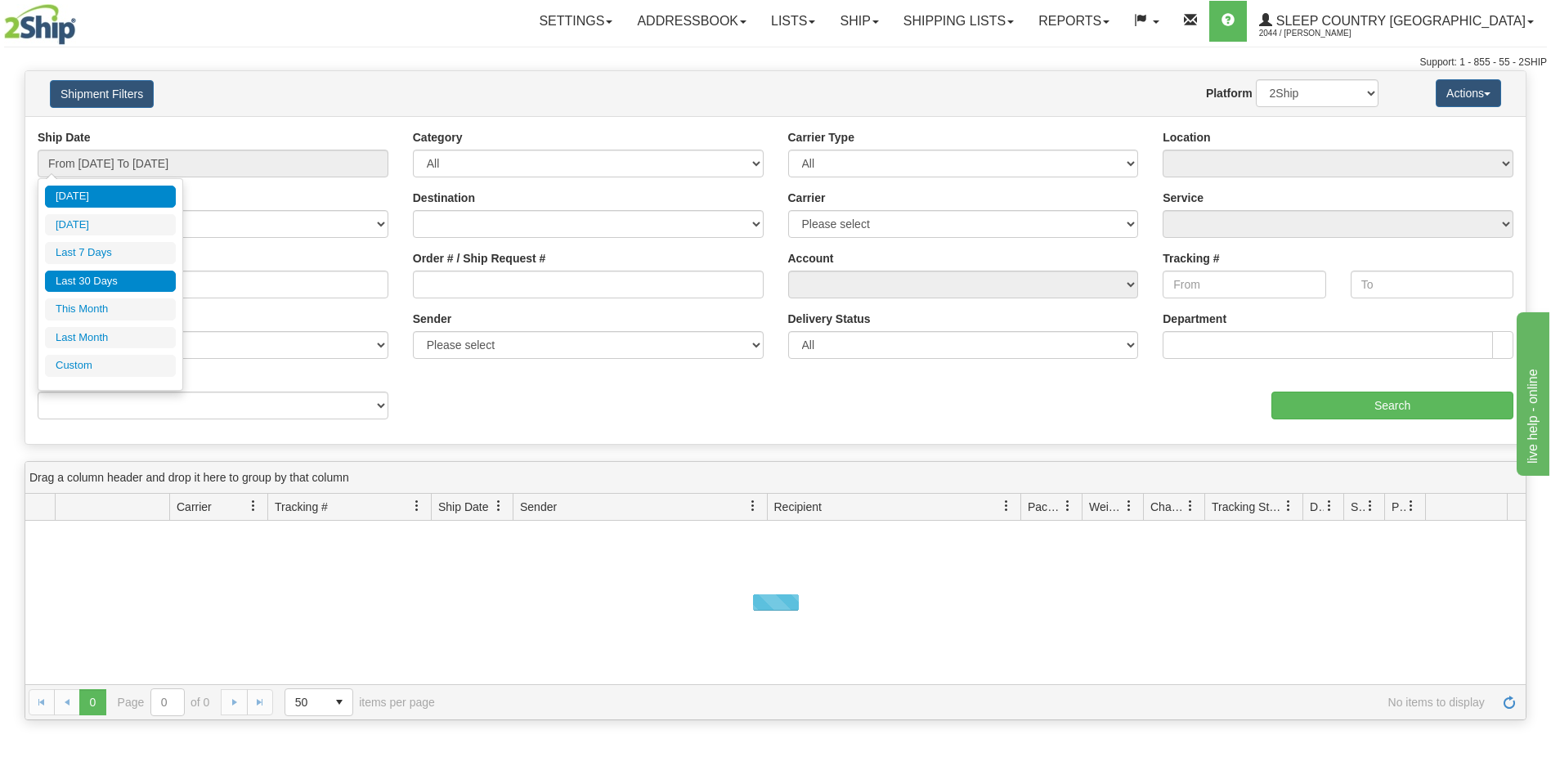
click at [122, 281] on li "Last 30 Days" at bounding box center [110, 281] width 130 height 22
type input "From 08/10/2025 To 09/08/2025"
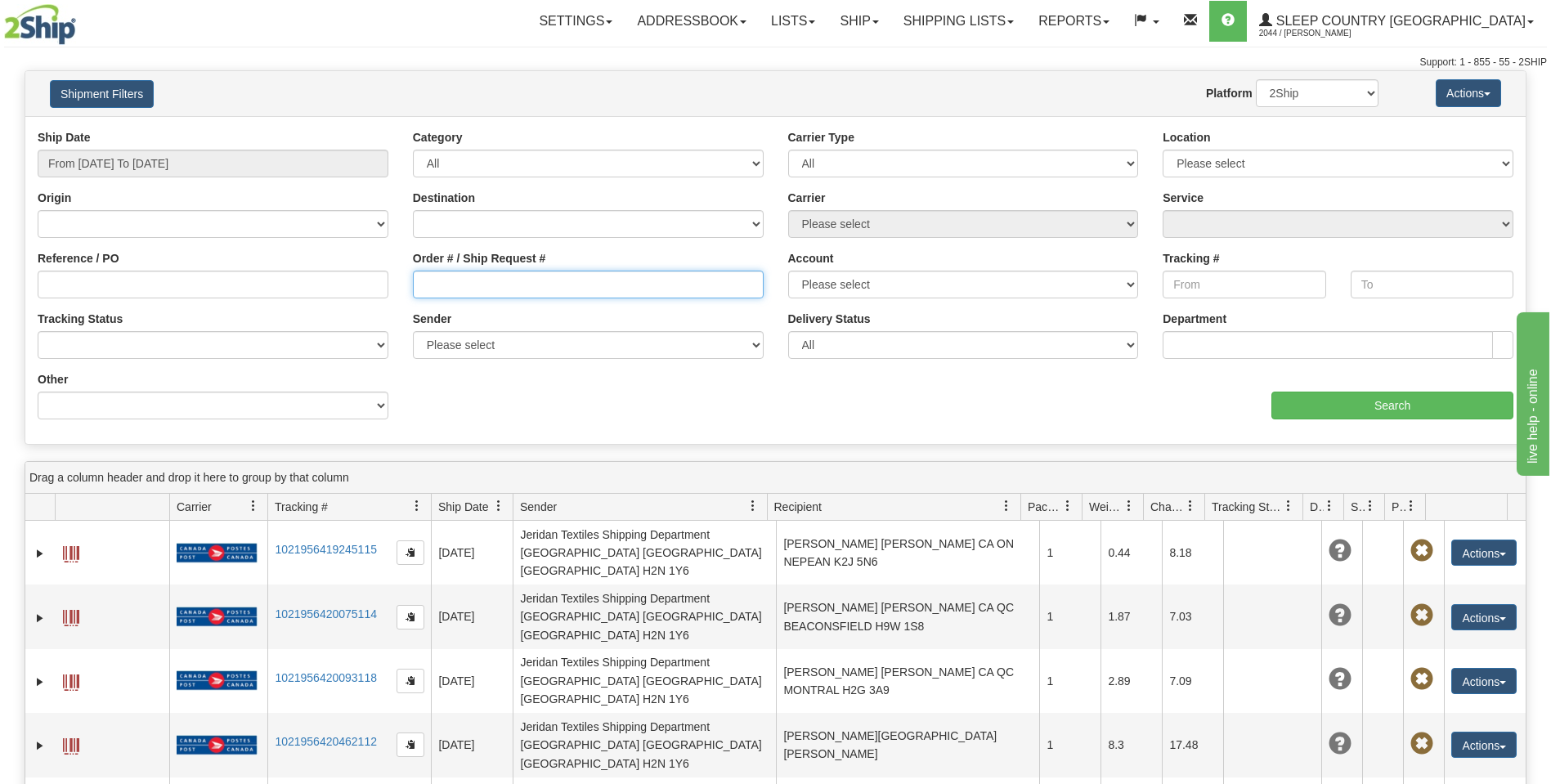
click at [418, 282] on input "Order # / Ship Request #" at bounding box center [588, 284] width 350 height 28
paste input "9002I045525"
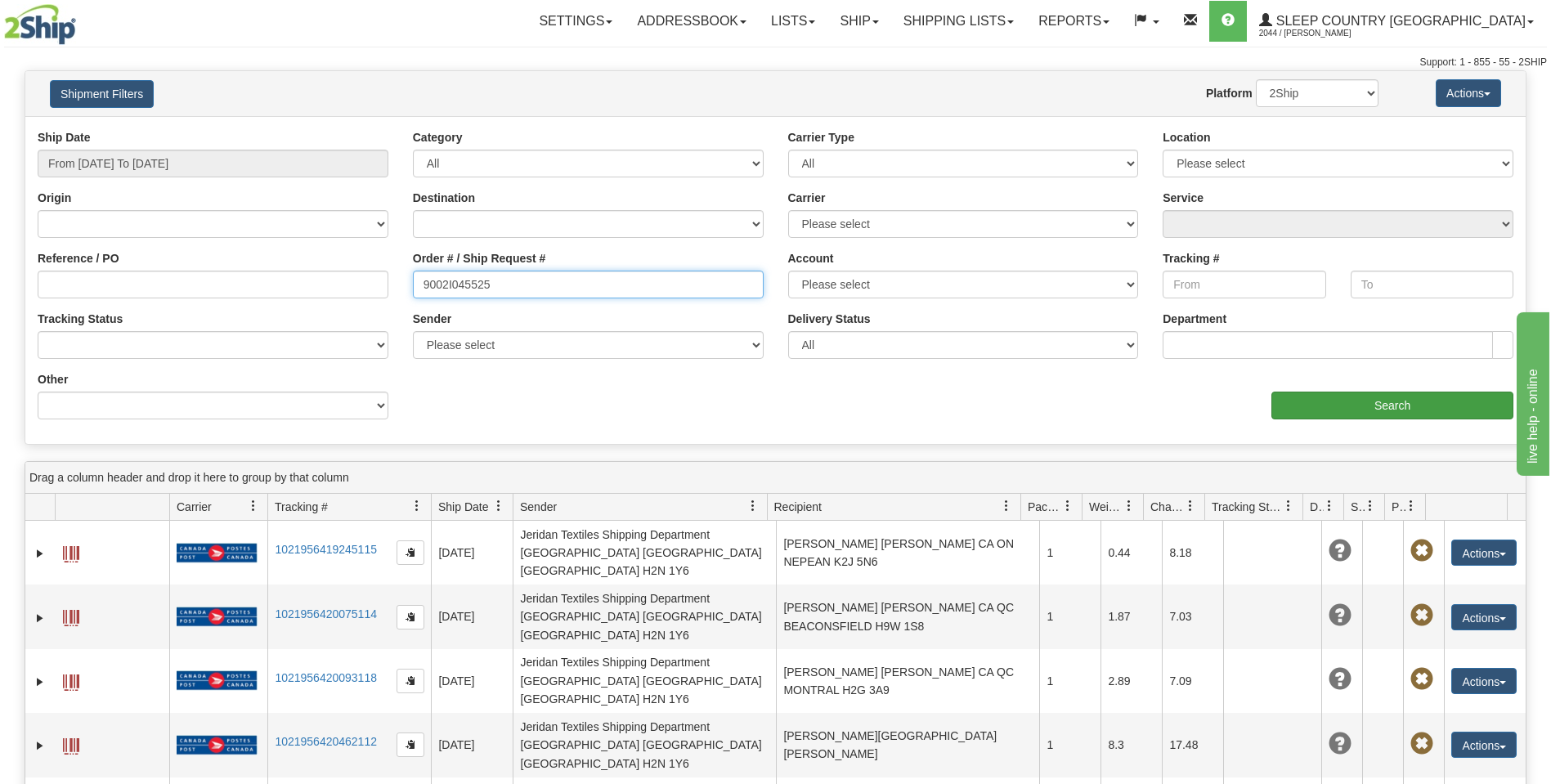
type input "9002I045525"
click at [1385, 416] on input "Search" at bounding box center [1392, 405] width 242 height 28
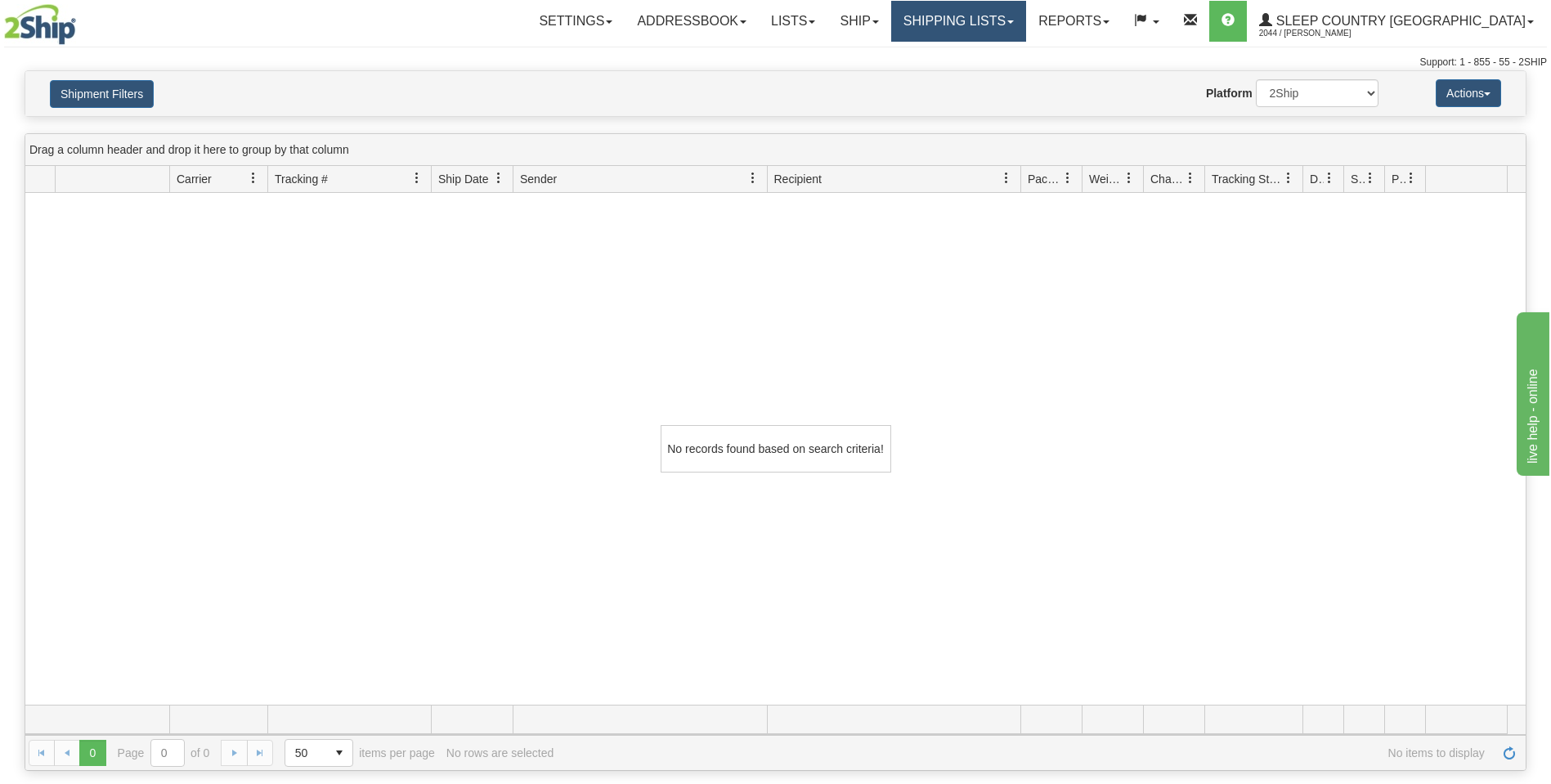
click at [1026, 12] on link "Shipping lists" at bounding box center [958, 21] width 135 height 41
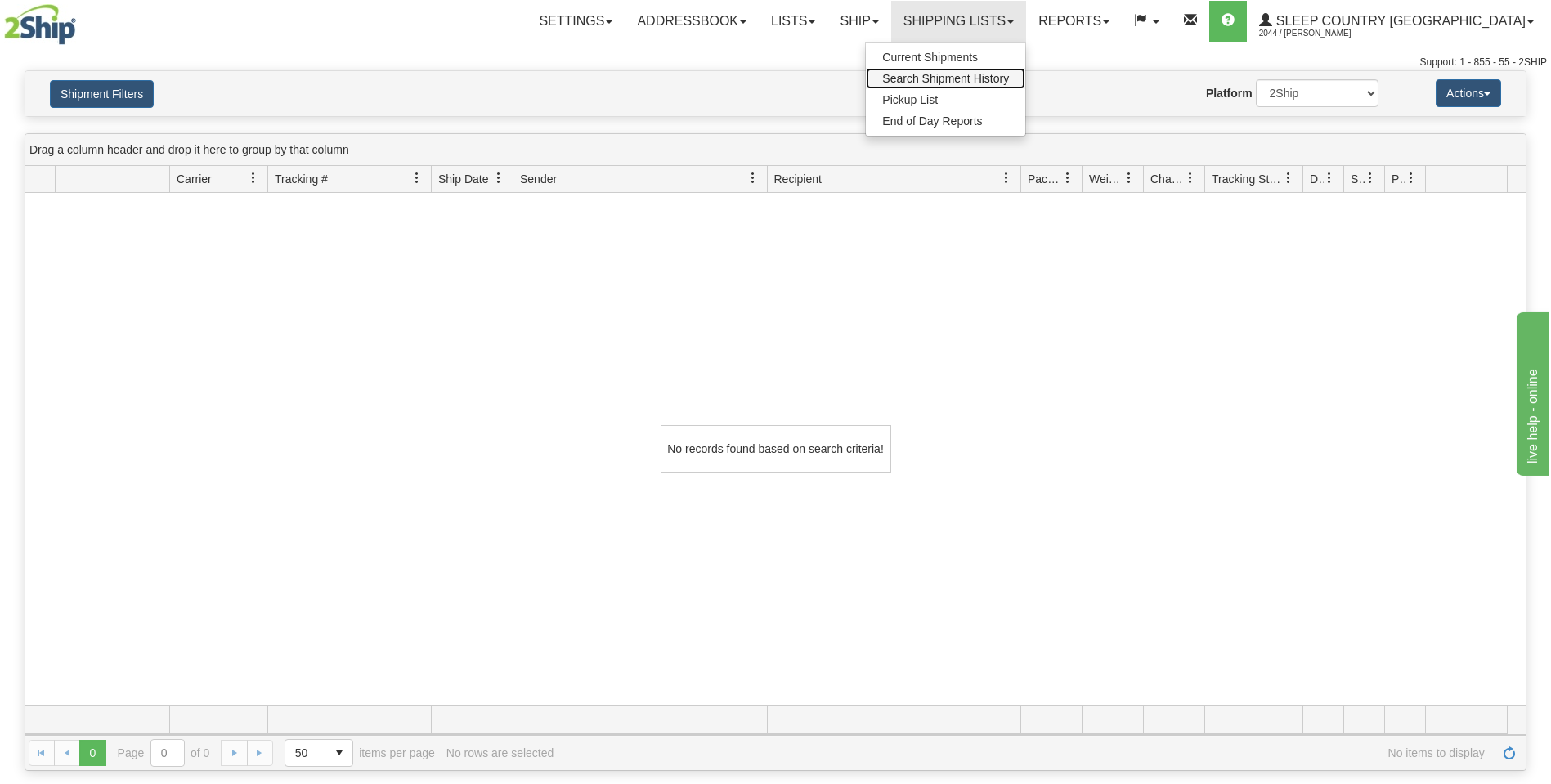
click at [1009, 76] on span "Search Shipment History" at bounding box center [946, 78] width 127 height 13
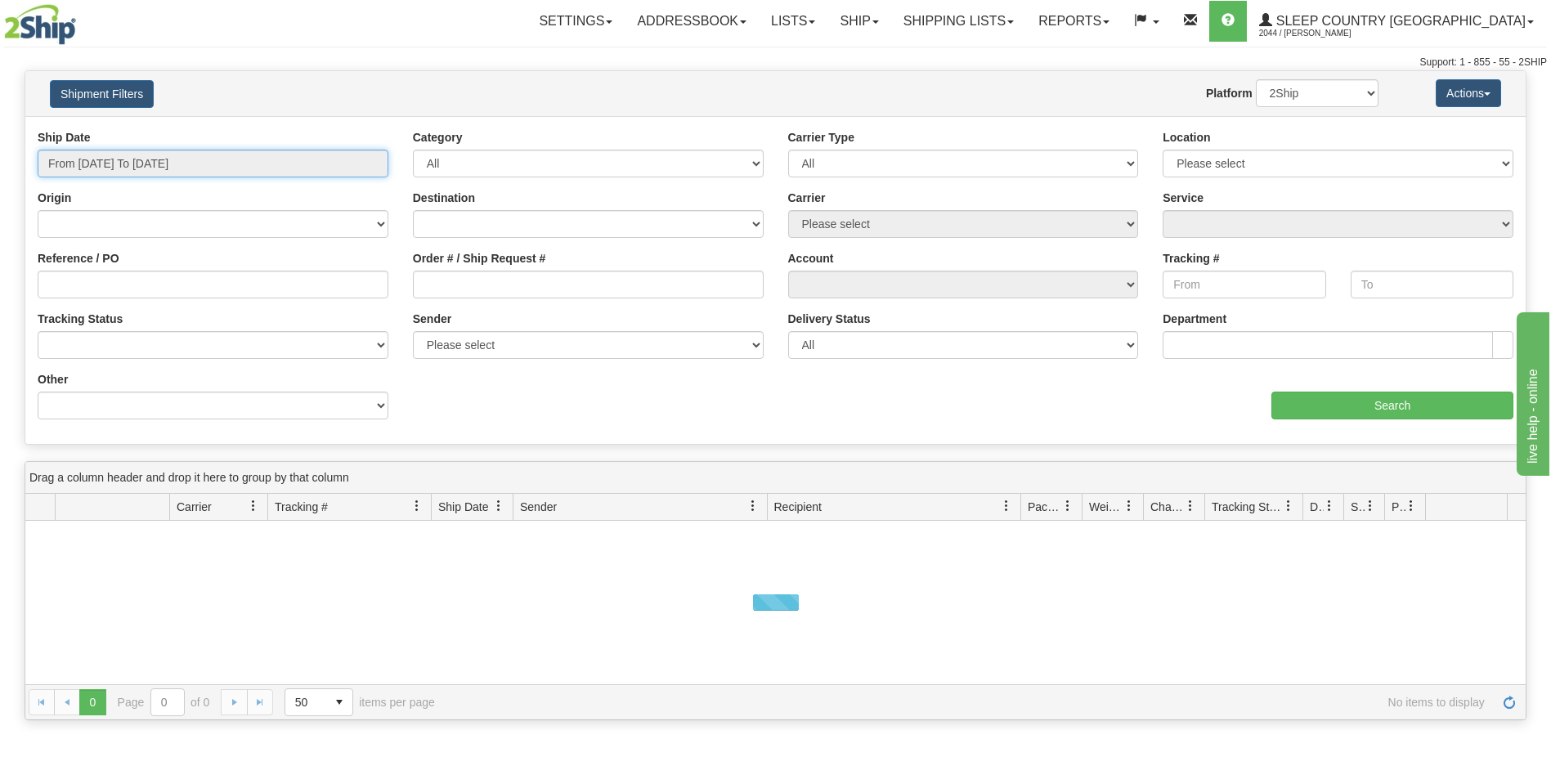
click at [360, 158] on input "From [DATE] To [DATE]" at bounding box center [212, 163] width 350 height 28
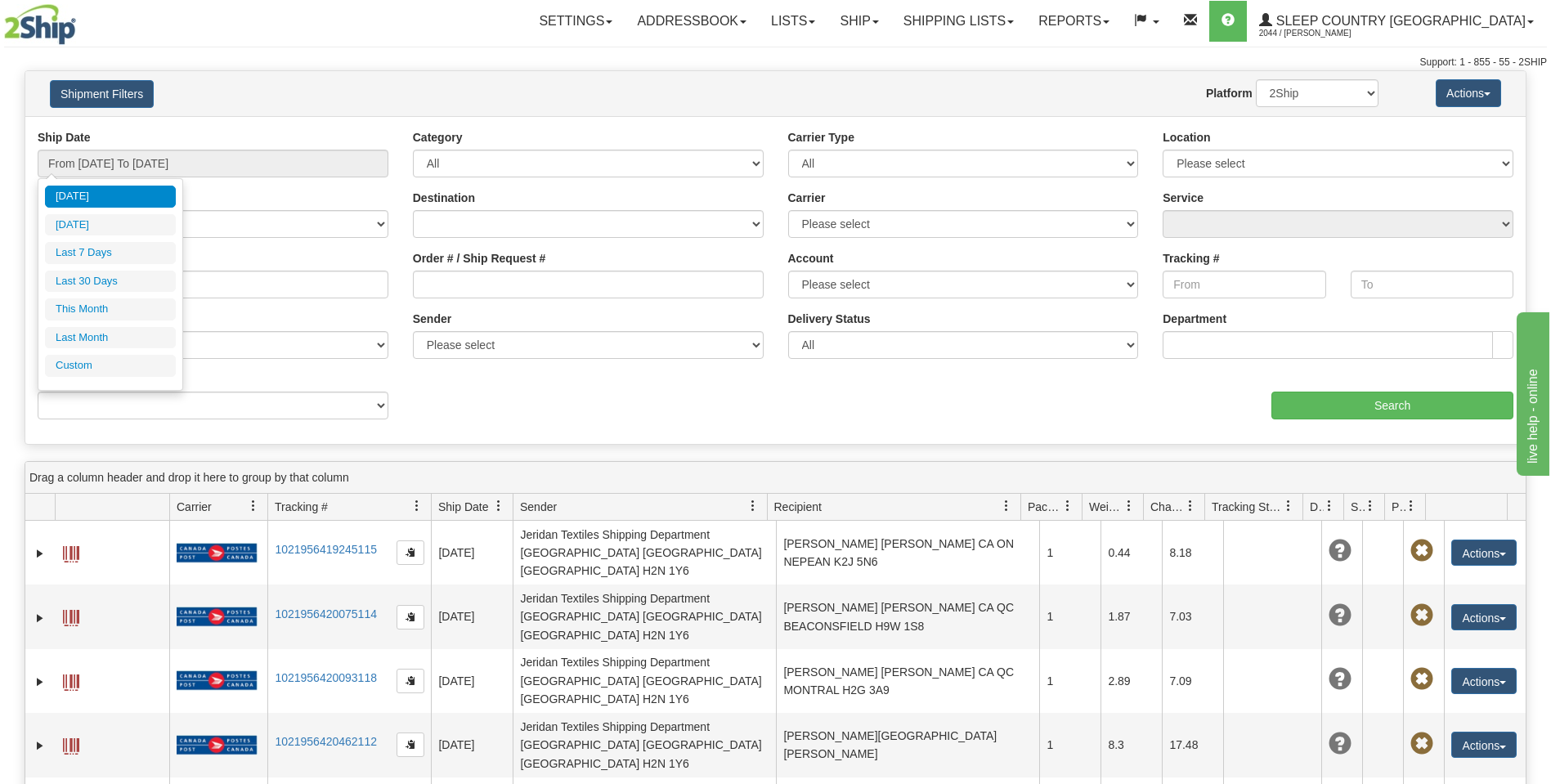
click at [296, 95] on div "Website Agent Nothing selected Client User Platform 2Ship Imported" at bounding box center [836, 93] width 1107 height 28
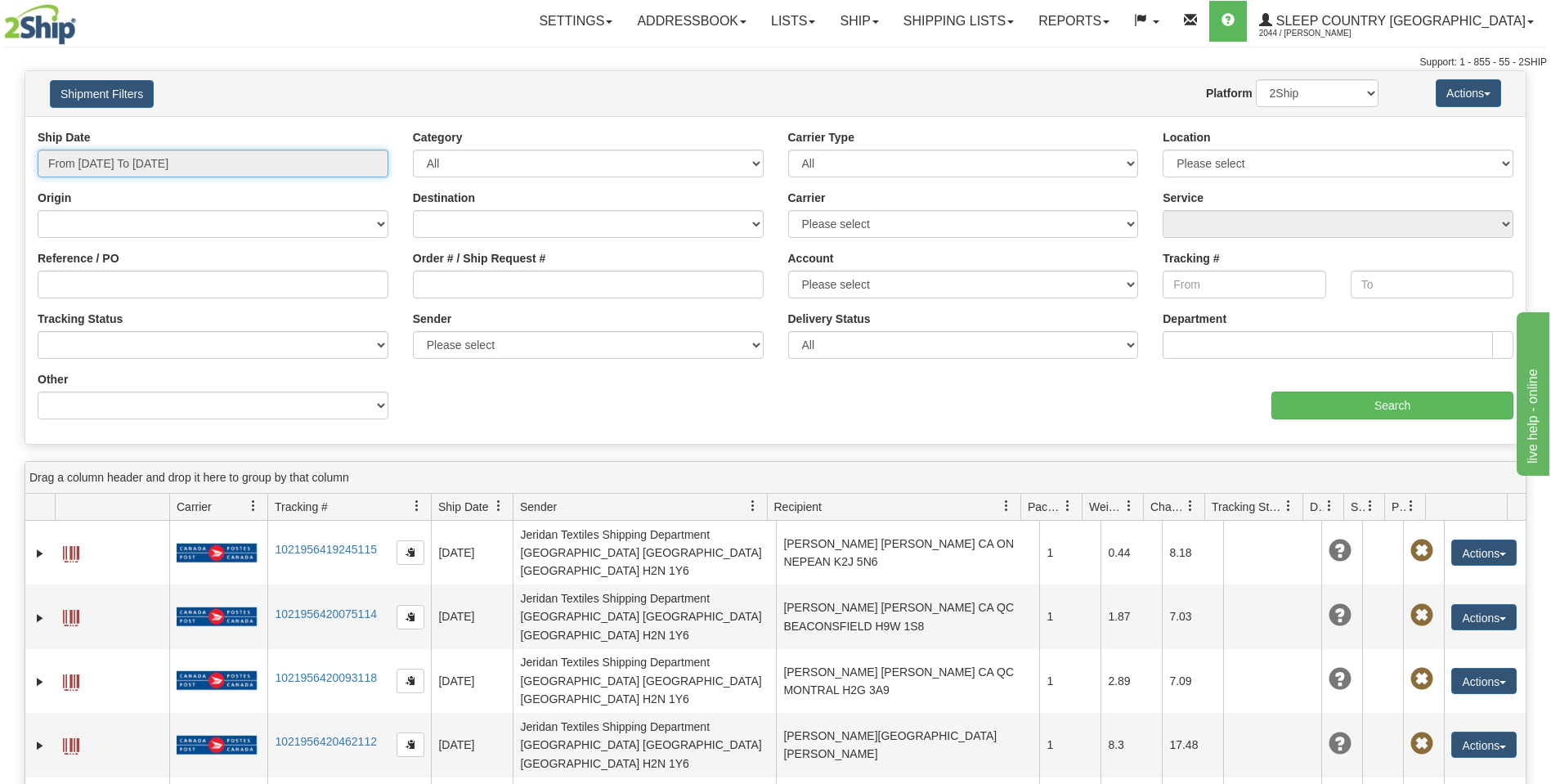
click at [351, 163] on input "From [DATE] To [DATE]" at bounding box center [212, 163] width 350 height 28
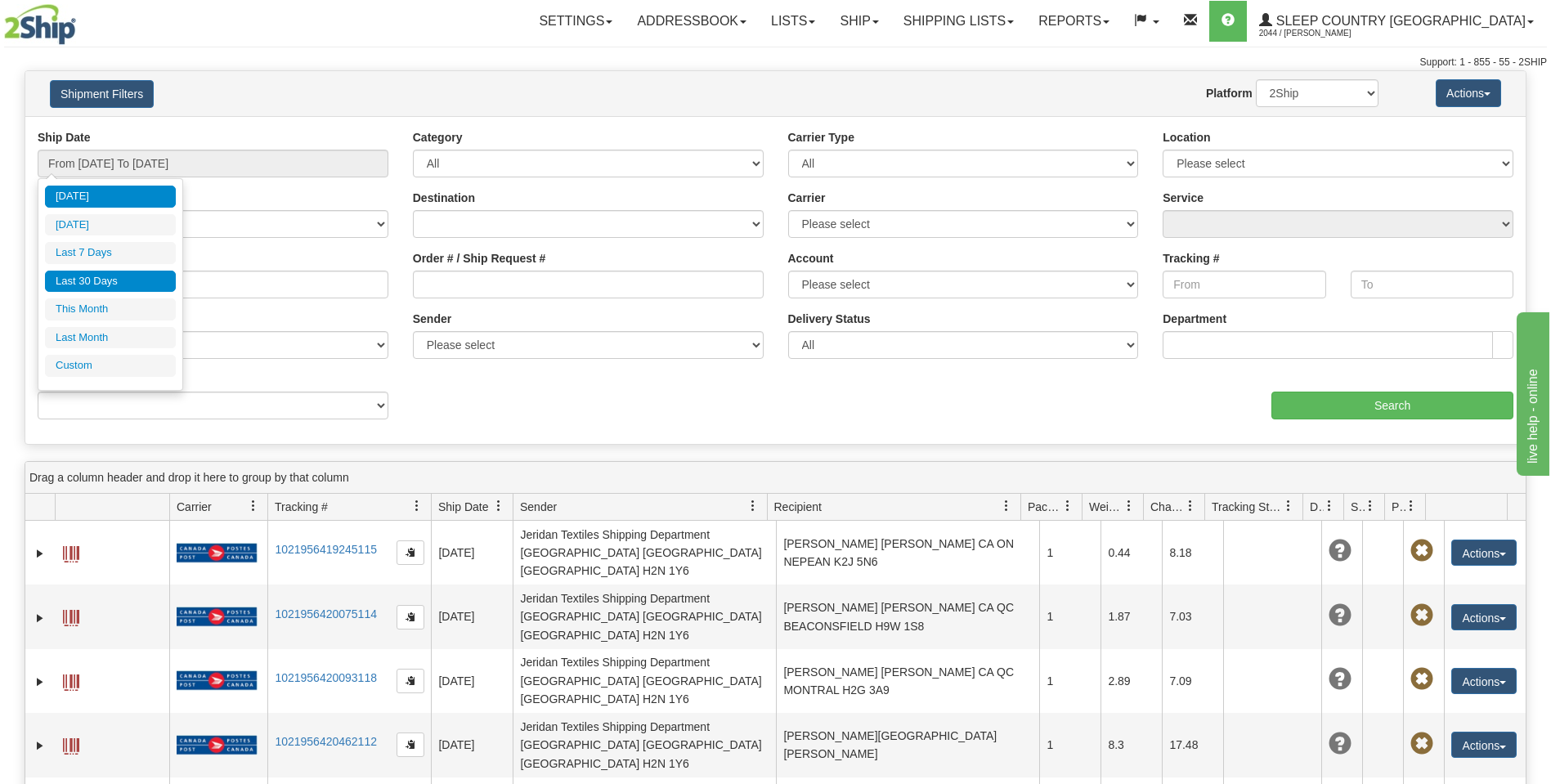
click at [63, 281] on li "Last 30 Days" at bounding box center [110, 281] width 130 height 22
type input "From 08/10/2025 To 09/08/2025"
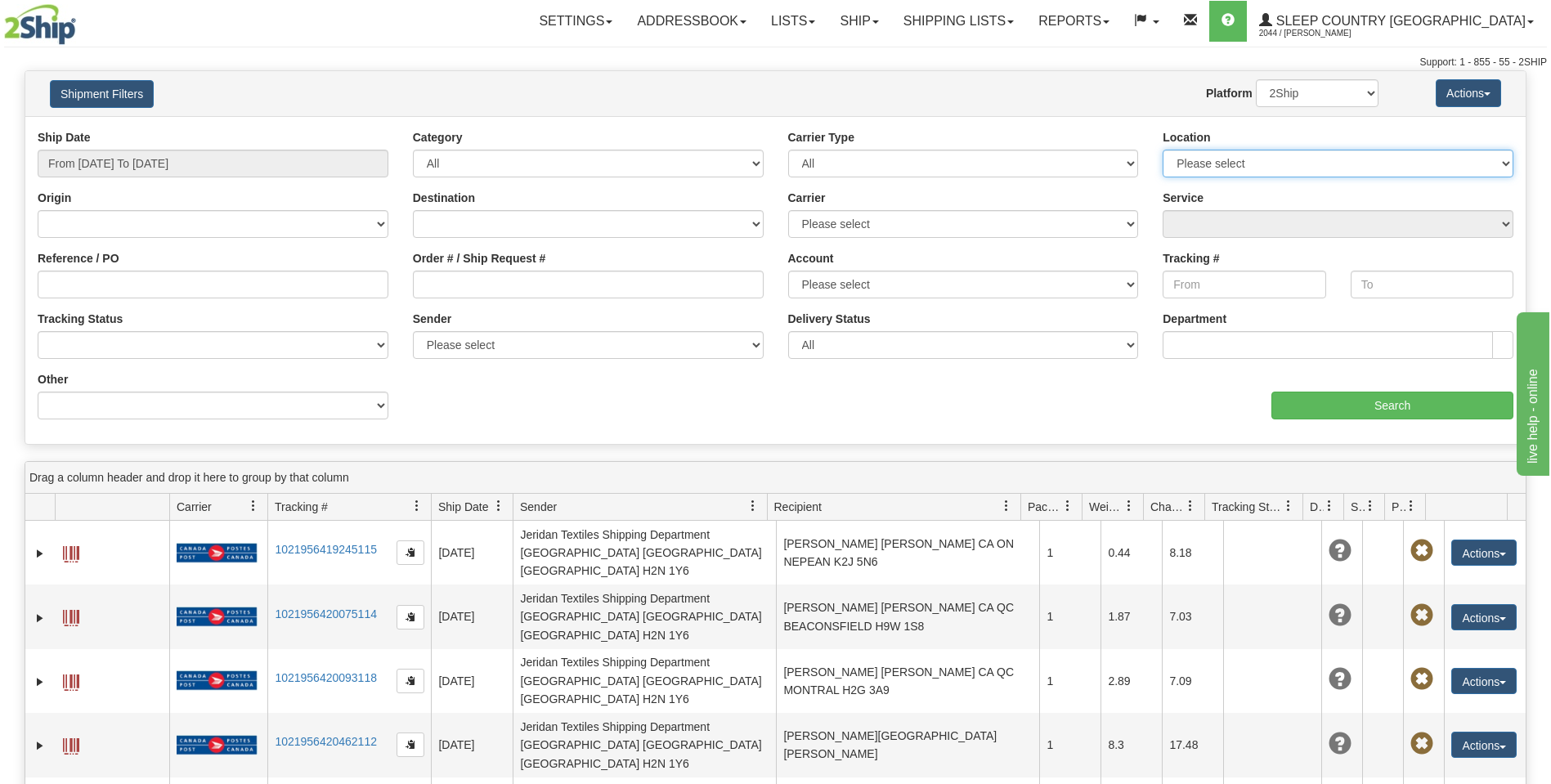
click at [1505, 166] on select "Please select [GEOGRAPHIC_DATA] 921 922 93 94 97 390 915 916 98 902 95 96 90 91…" at bounding box center [1337, 163] width 350 height 28
click at [1504, 158] on select "Please select [GEOGRAPHIC_DATA] 921 922 93 94 97 390 915 916 98 902 95 96 90 91…" at bounding box center [1337, 163] width 350 height 28
select select "6710"
click at [1162, 149] on select "Please select [GEOGRAPHIC_DATA] 921 922 93 94 97 390 915 916 98 902 95 96 90 91…" at bounding box center [1337, 163] width 350 height 28
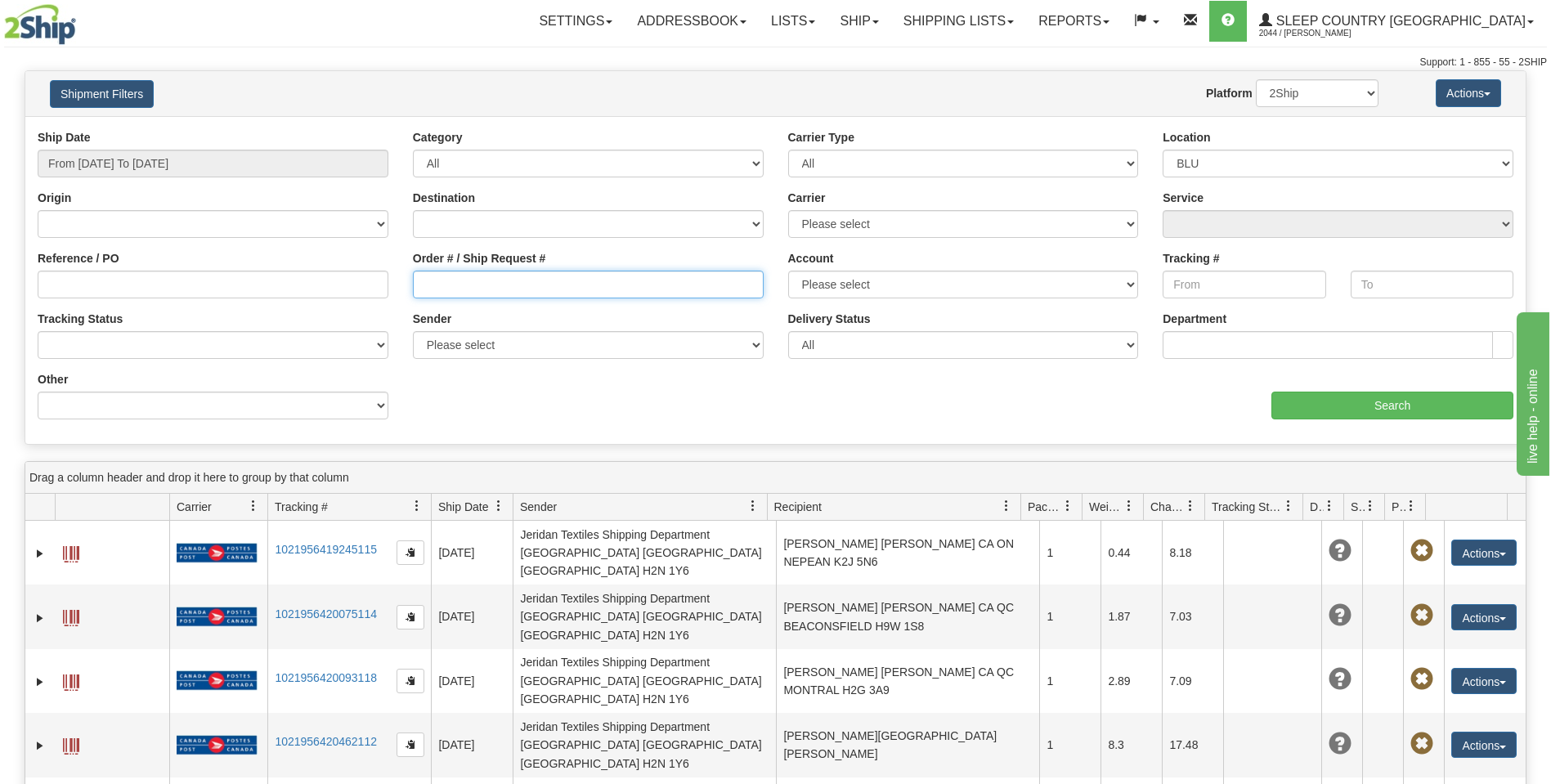
click at [421, 281] on input "Order # / Ship Request #" at bounding box center [588, 284] width 350 height 28
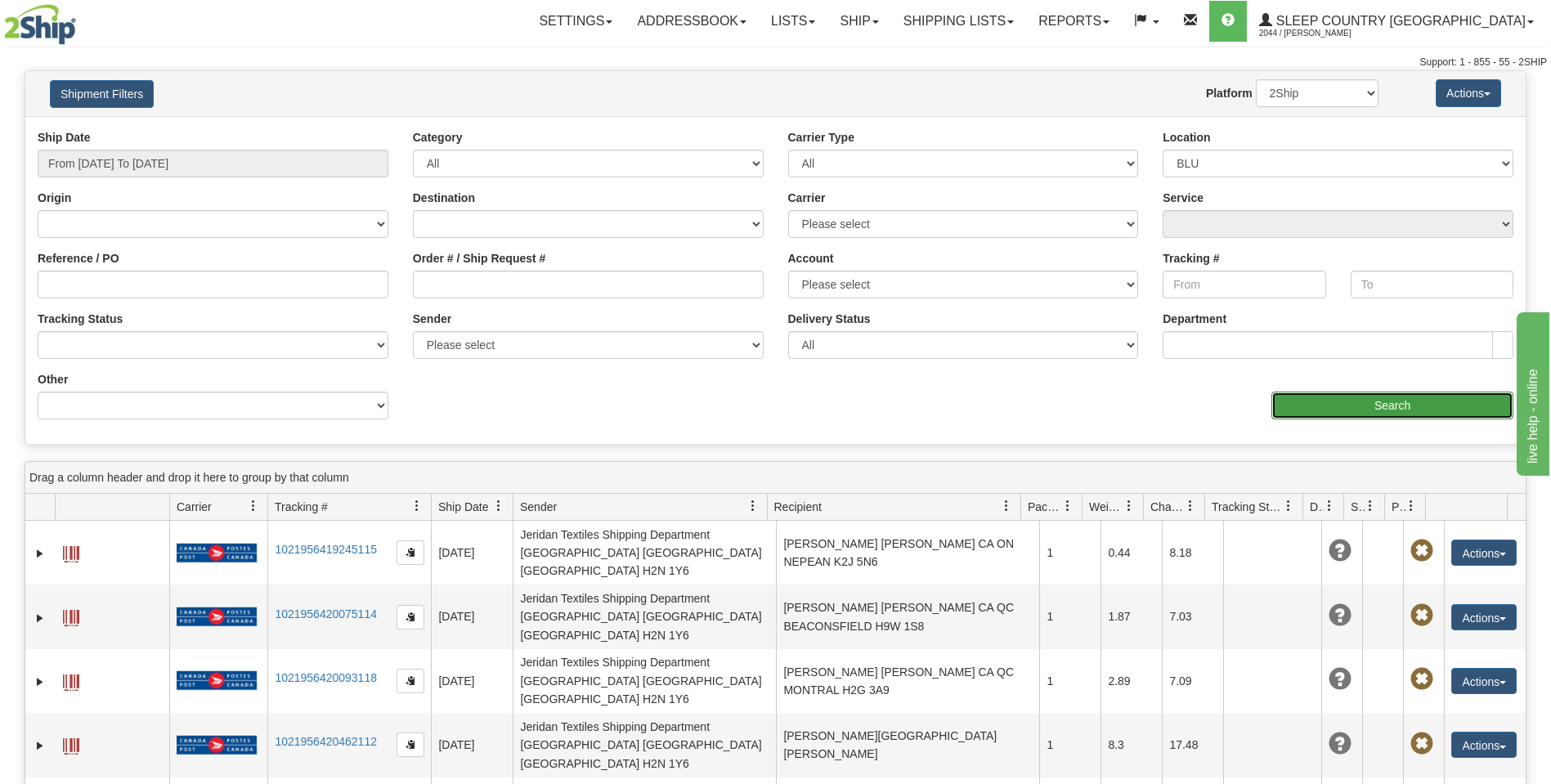
click at [1449, 404] on input "Search" at bounding box center [1392, 405] width 242 height 28
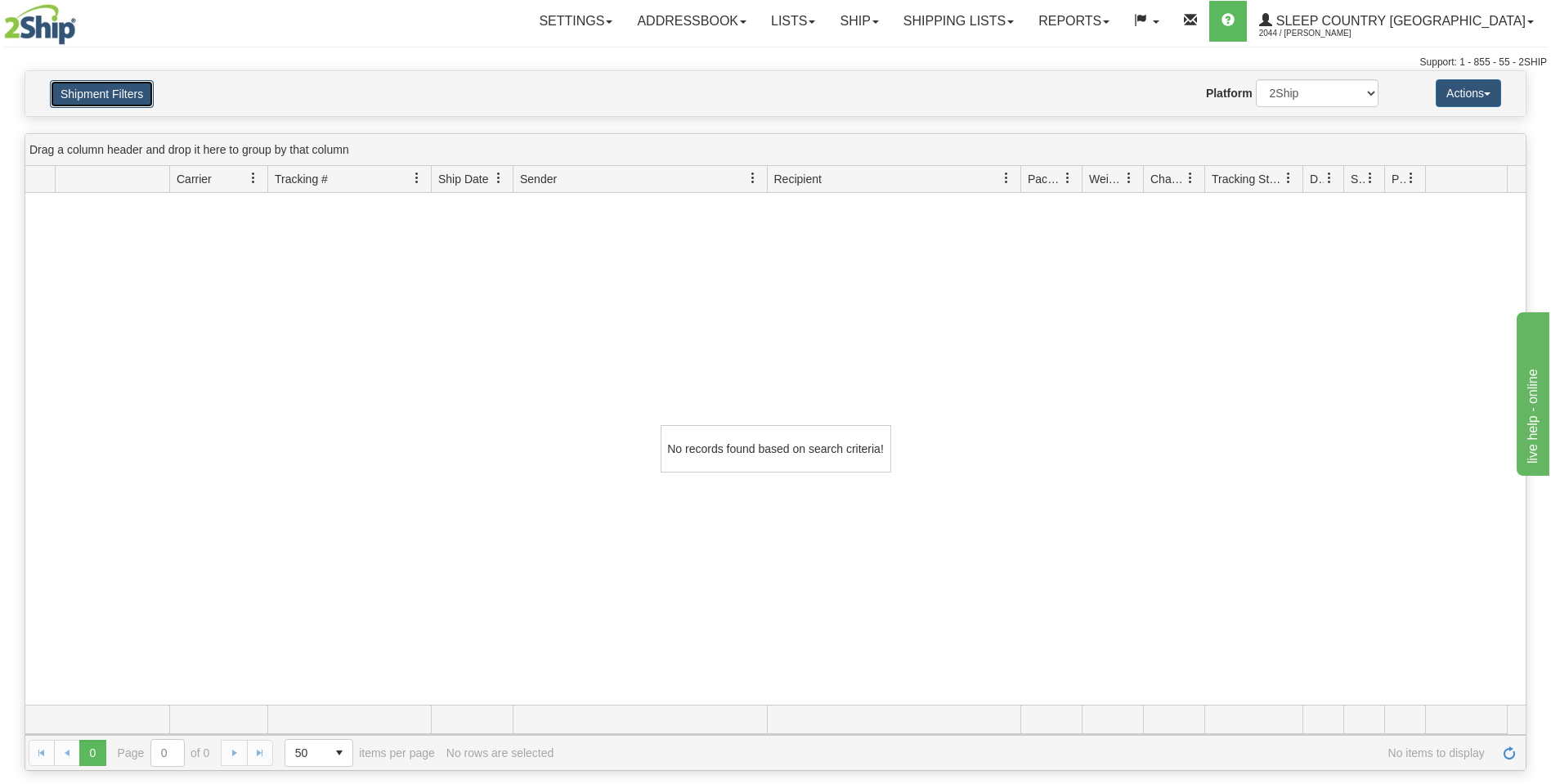
click at [143, 91] on button "Shipment Filters" at bounding box center [101, 94] width 103 height 28
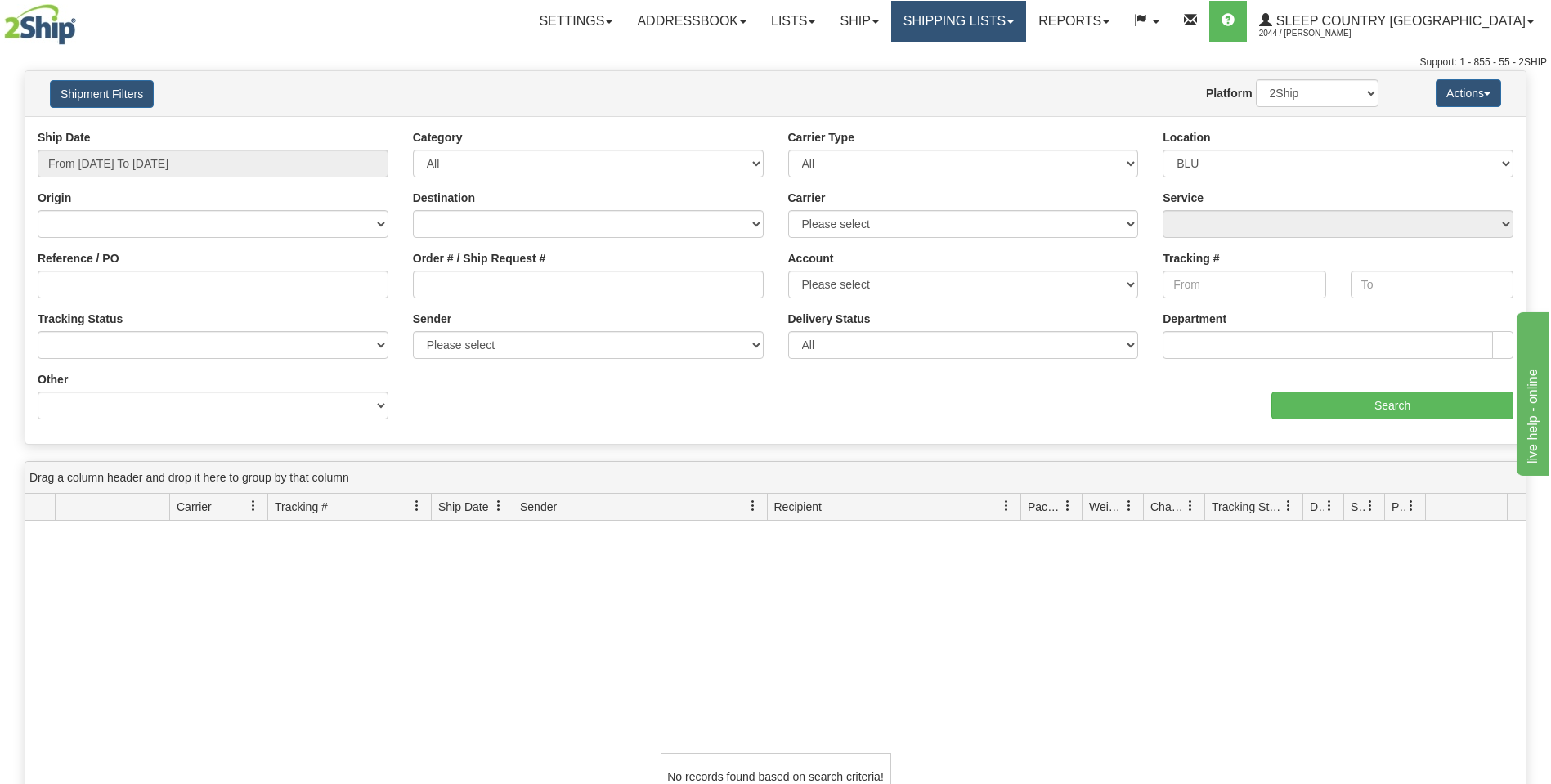
click at [1026, 13] on link "Shipping lists" at bounding box center [958, 21] width 135 height 41
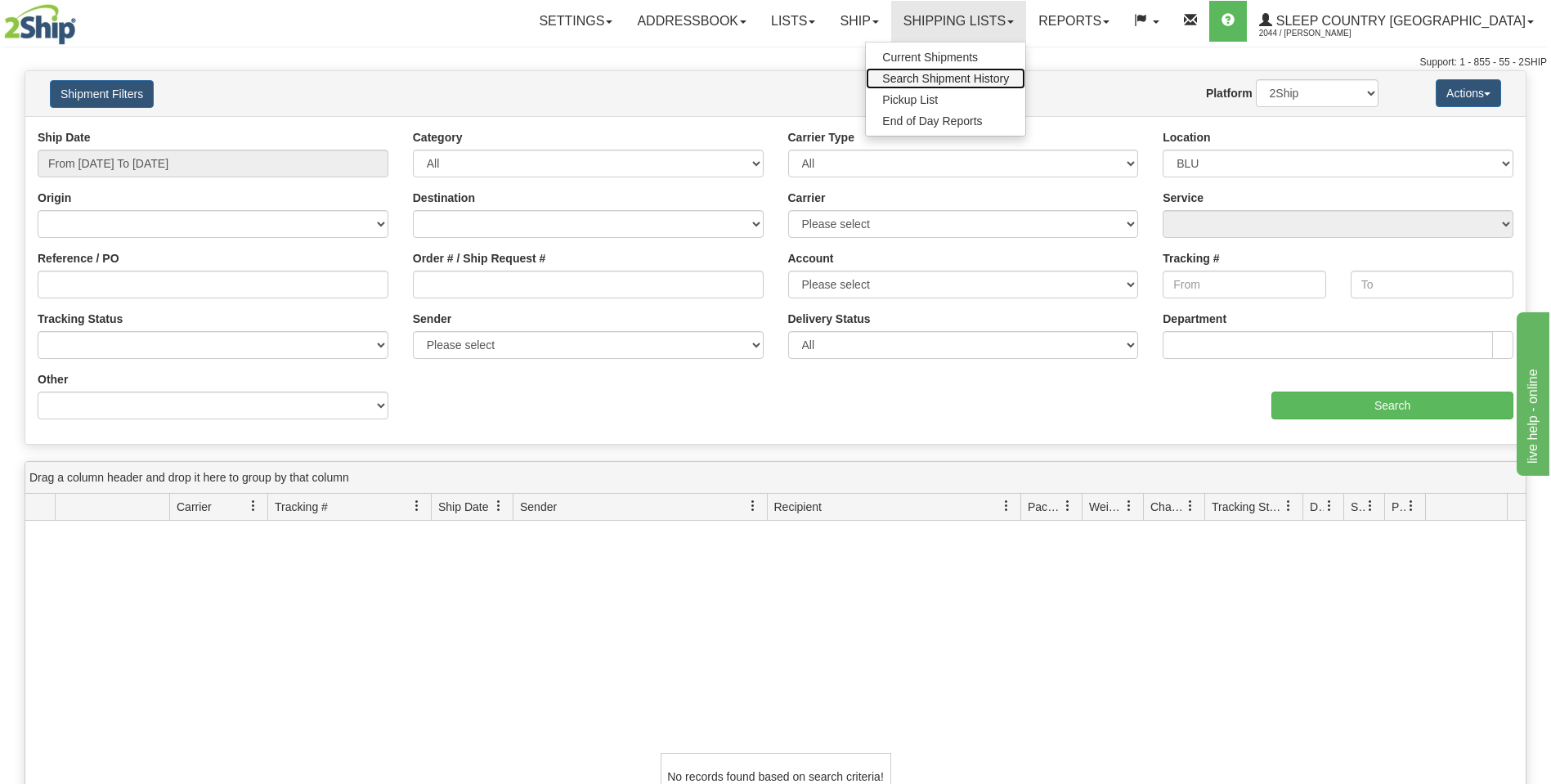
click at [1009, 77] on span "Search Shipment History" at bounding box center [946, 78] width 127 height 13
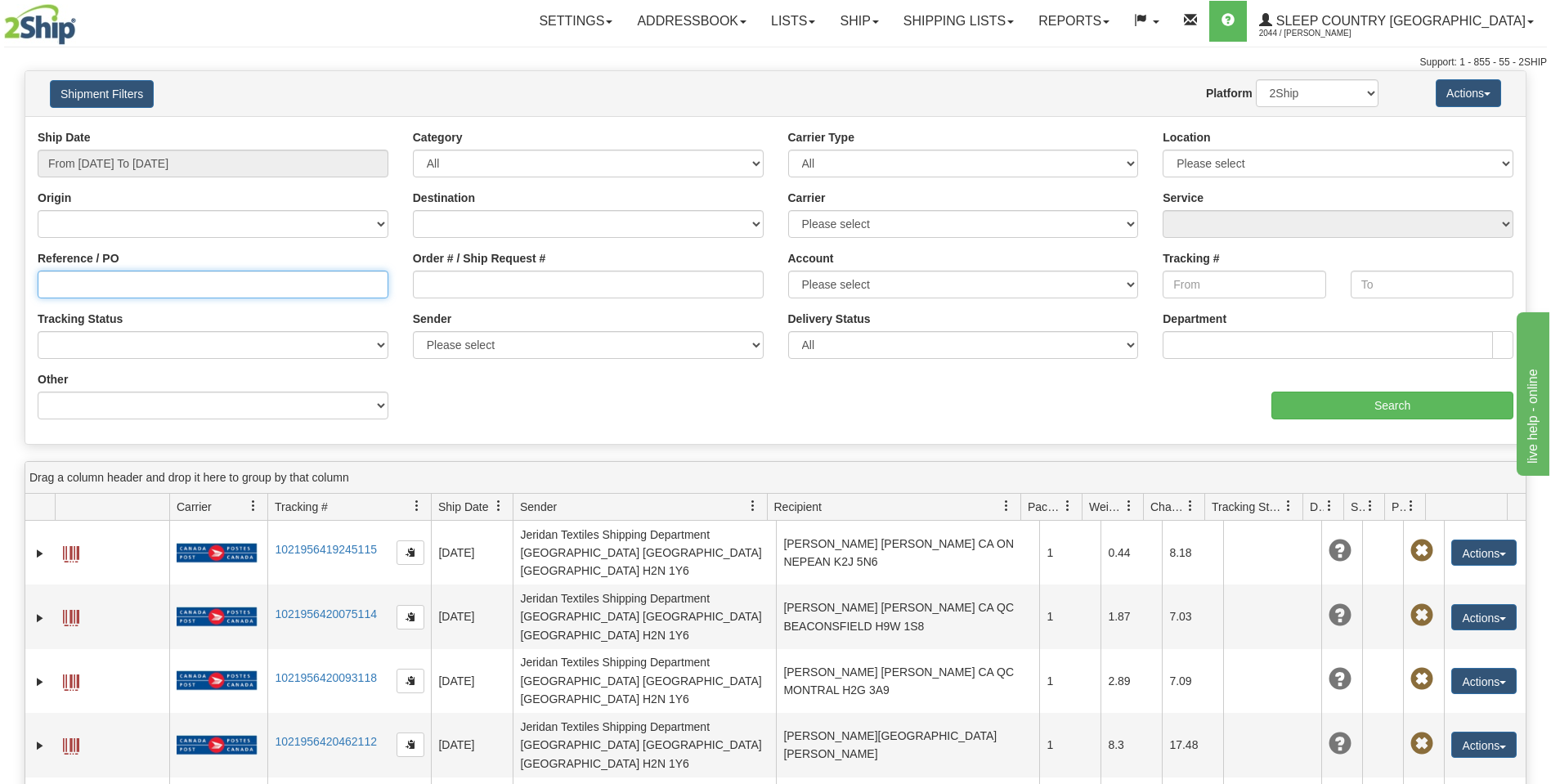
click at [39, 293] on input "Reference / PO" at bounding box center [212, 284] width 350 height 28
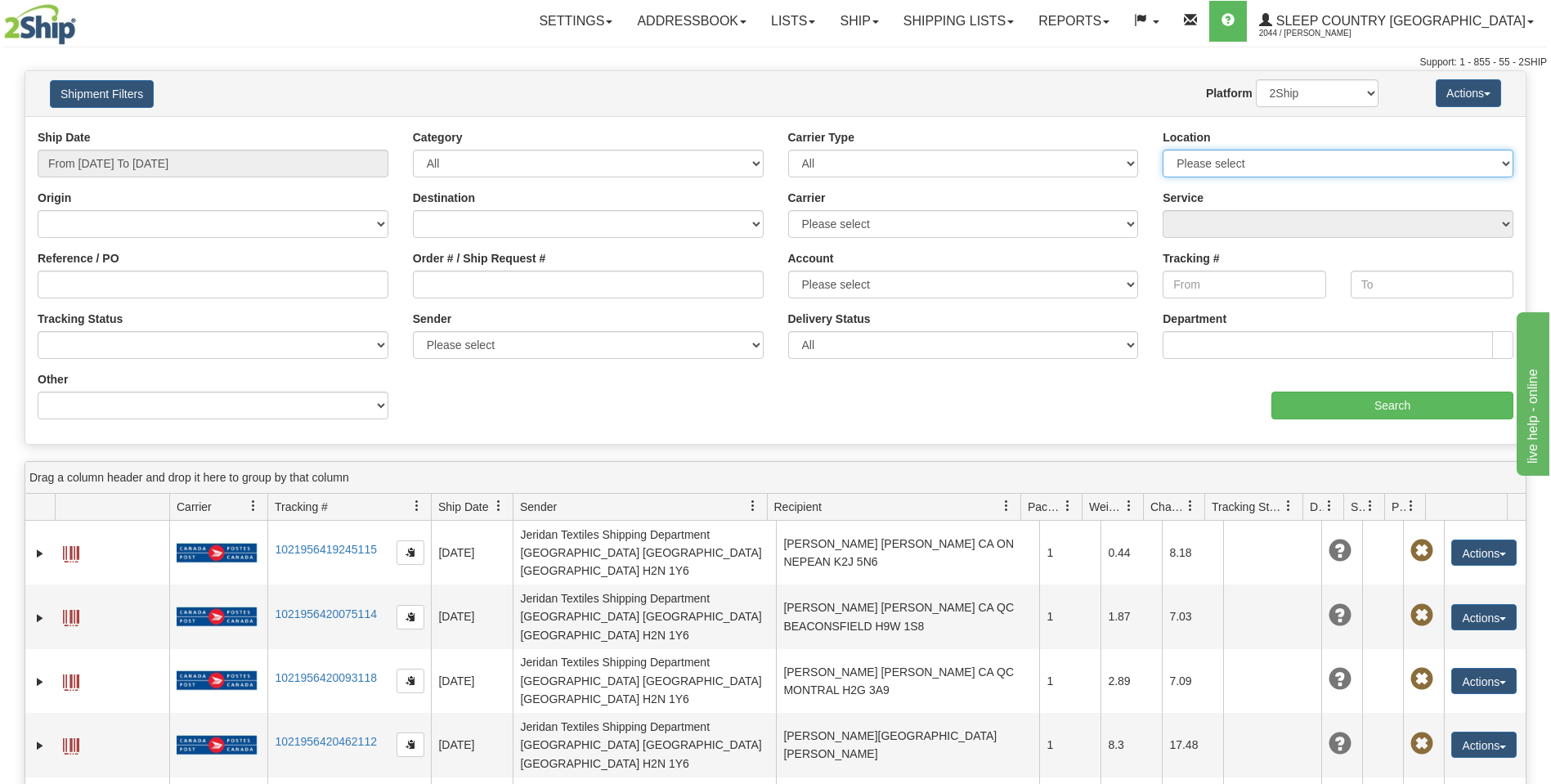
click at [1501, 160] on select "Please select [GEOGRAPHIC_DATA] 921 922 93 94 97 390 915 916 98 902 95 96 90 91…" at bounding box center [1337, 163] width 350 height 28
select select "6824"
click at [1162, 149] on select "Please select [GEOGRAPHIC_DATA] 921 922 93 94 97 390 915 916 98 902 95 96 90 91…" at bounding box center [1337, 163] width 350 height 28
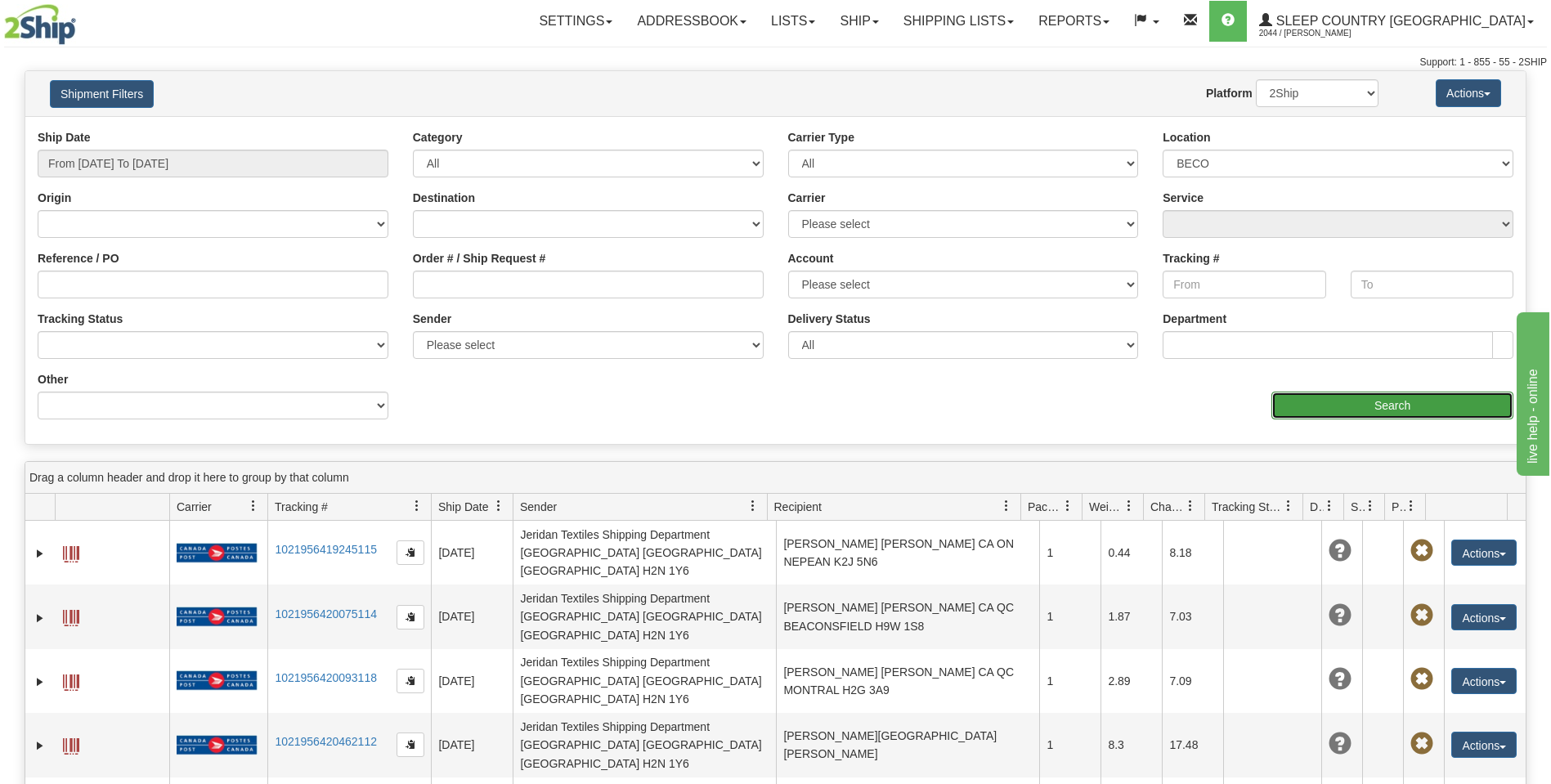
click at [1375, 414] on input "Search" at bounding box center [1392, 405] width 242 height 28
